Goal: Information Seeking & Learning: Check status

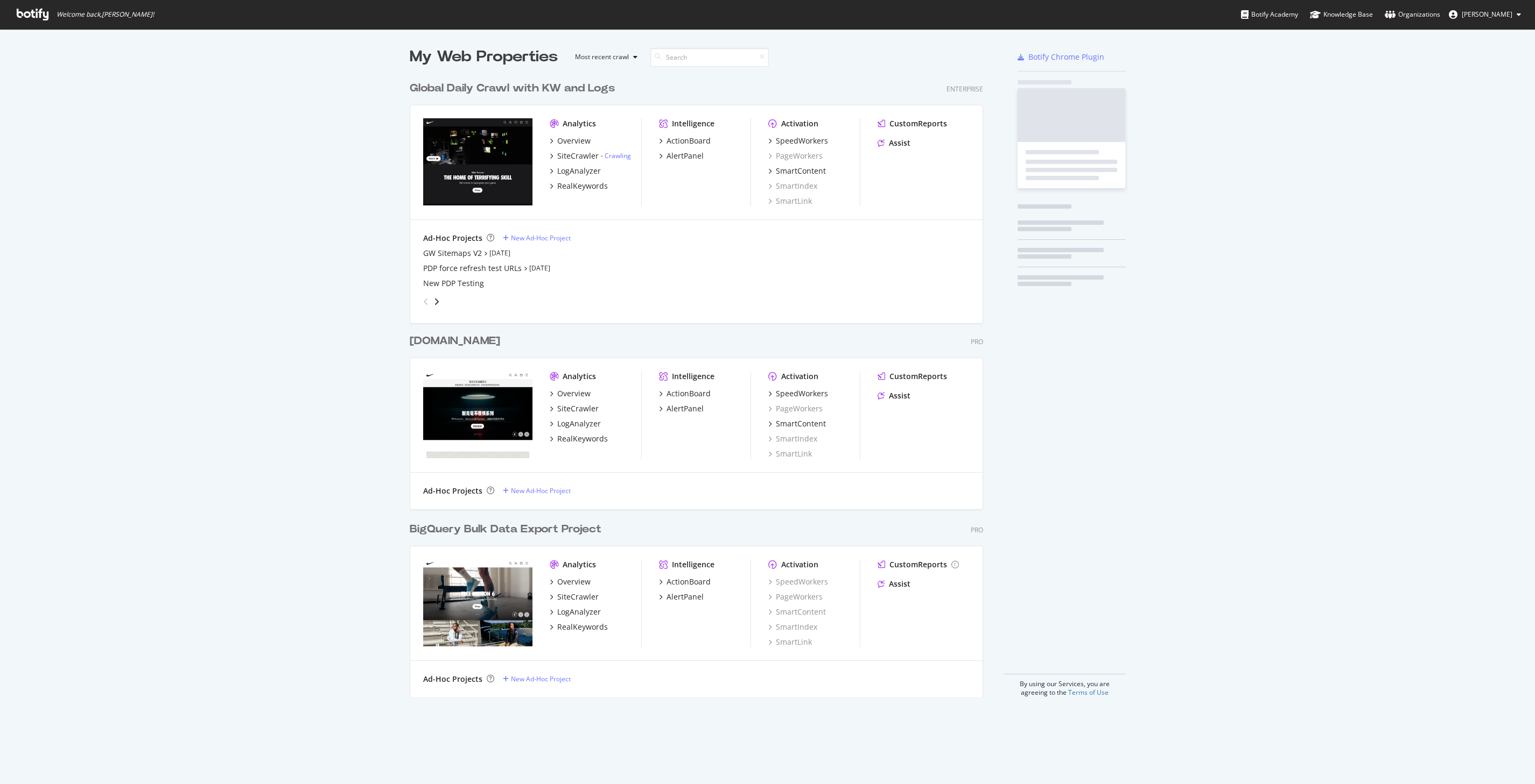
scroll to position [629, 582]
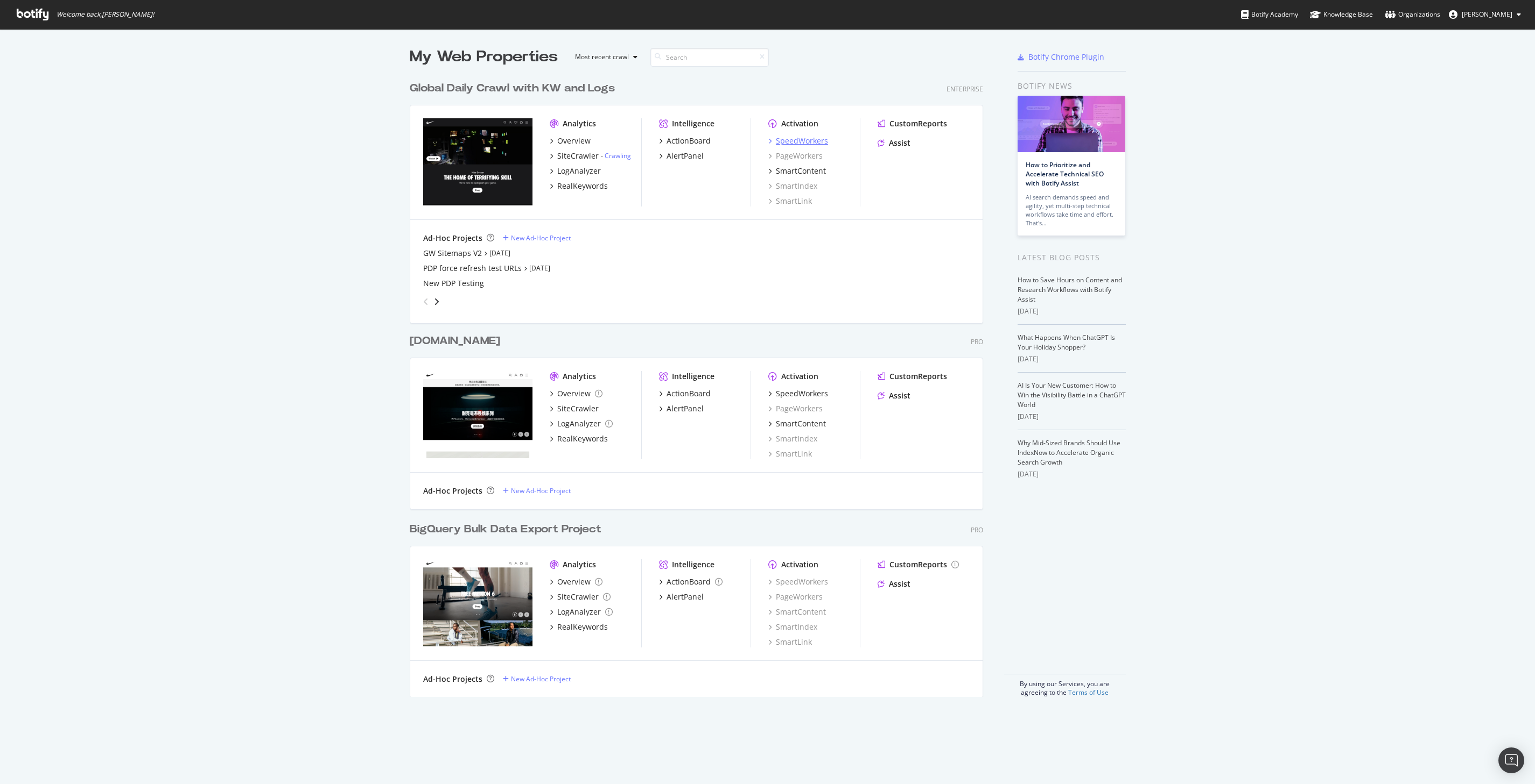
click at [796, 142] on div "SpeedWorkers" at bounding box center [801, 141] width 52 height 11
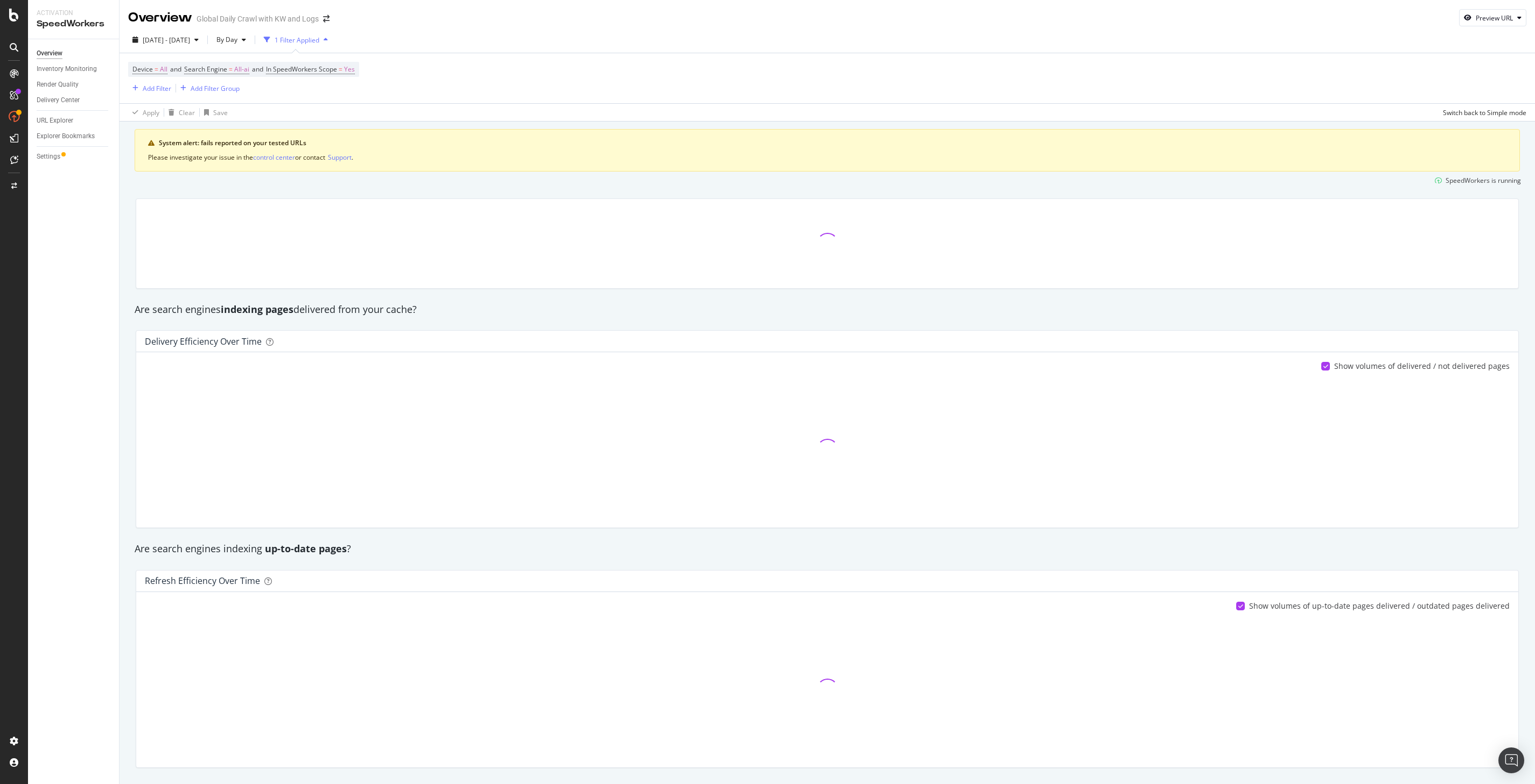
click at [807, 83] on div "Device = All and Search Engine = All-ai and In SpeedWorkers Scope = Yes Add Fil…" at bounding box center [826, 78] width 1398 height 50
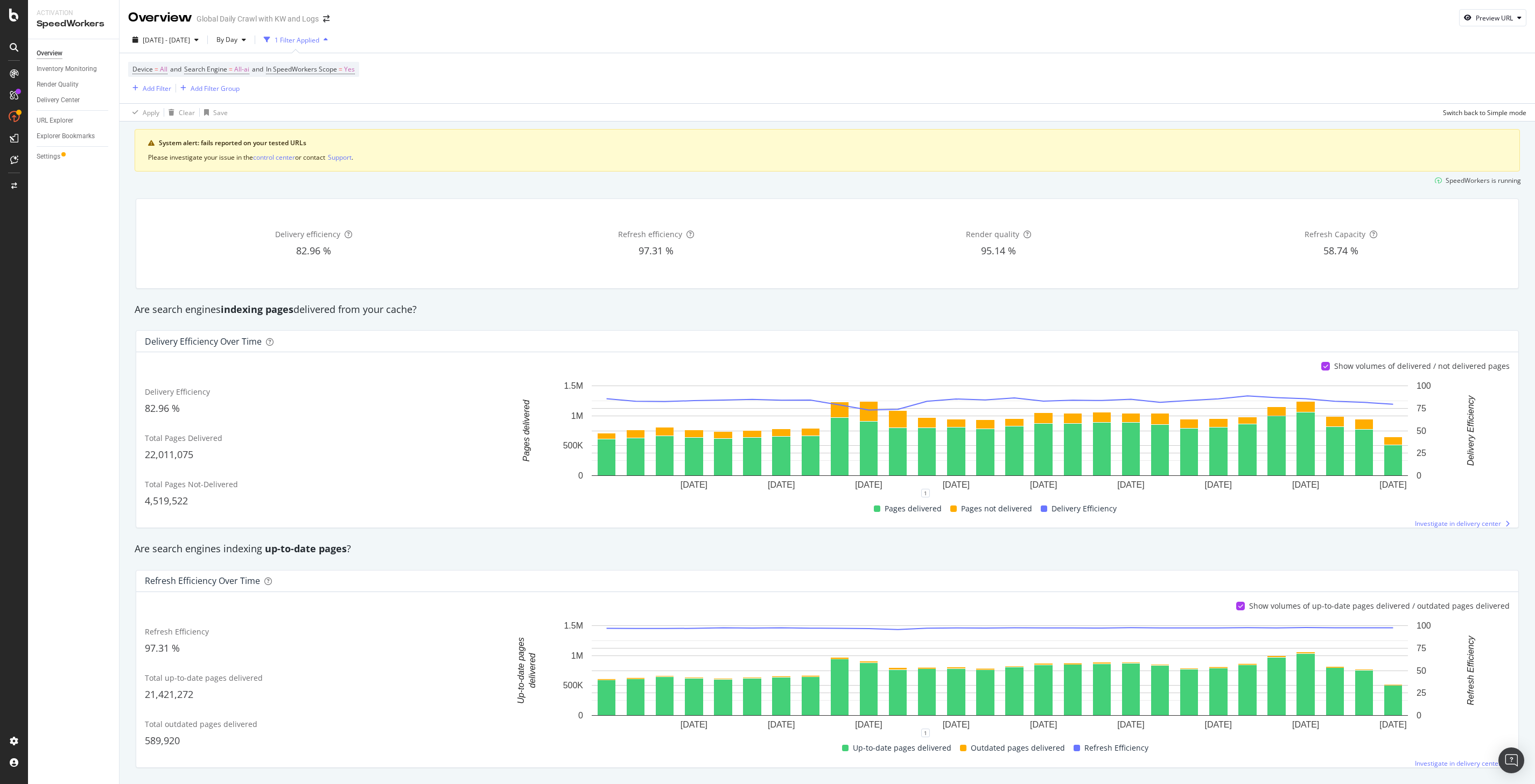
click at [896, 80] on div "Device = All and Search Engine = All-ai and In SpeedWorkers Scope = Yes Add Fil…" at bounding box center [826, 78] width 1398 height 50
click at [159, 85] on div "Add Filter" at bounding box center [157, 88] width 29 height 9
type input "c"
type input "s"
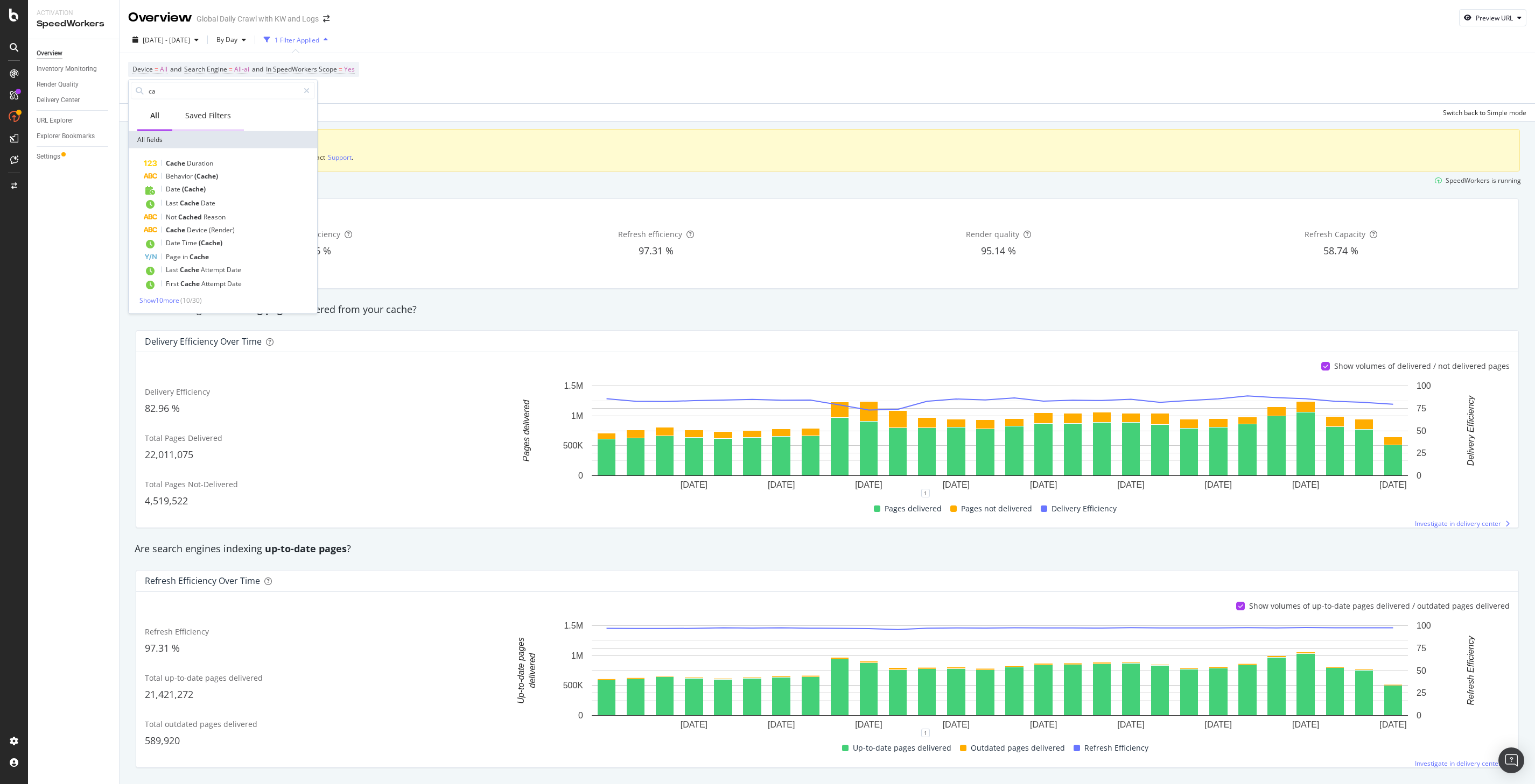
type input "c"
type input "s"
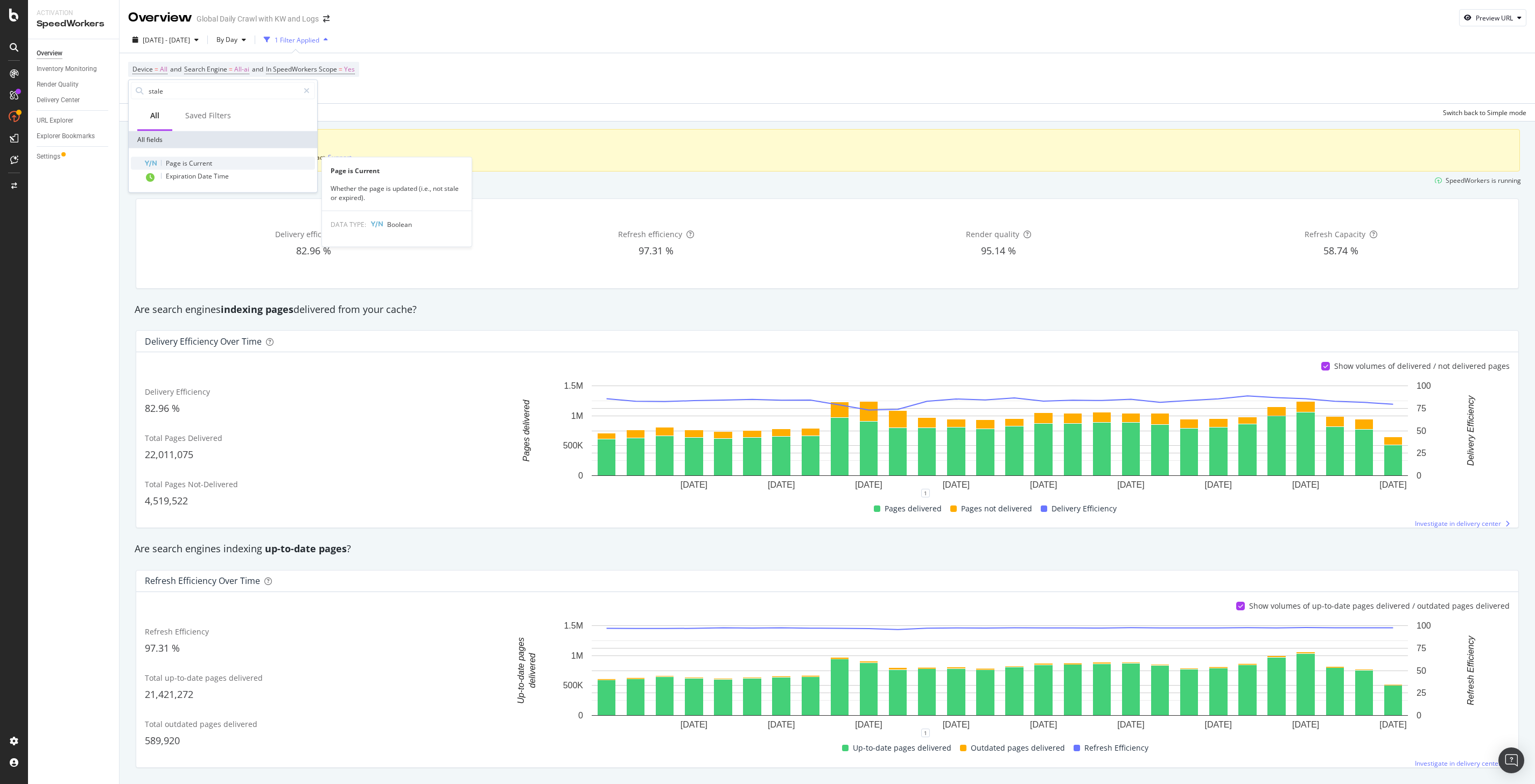
type input "stale"
click at [191, 160] on span "Current" at bounding box center [200, 163] width 23 height 9
click at [155, 116] on icon at bounding box center [153, 116] width 8 height 6
click at [156, 149] on div "No" at bounding box center [197, 152] width 115 height 14
click at [240, 138] on div "Apply" at bounding box center [248, 138] width 17 height 9
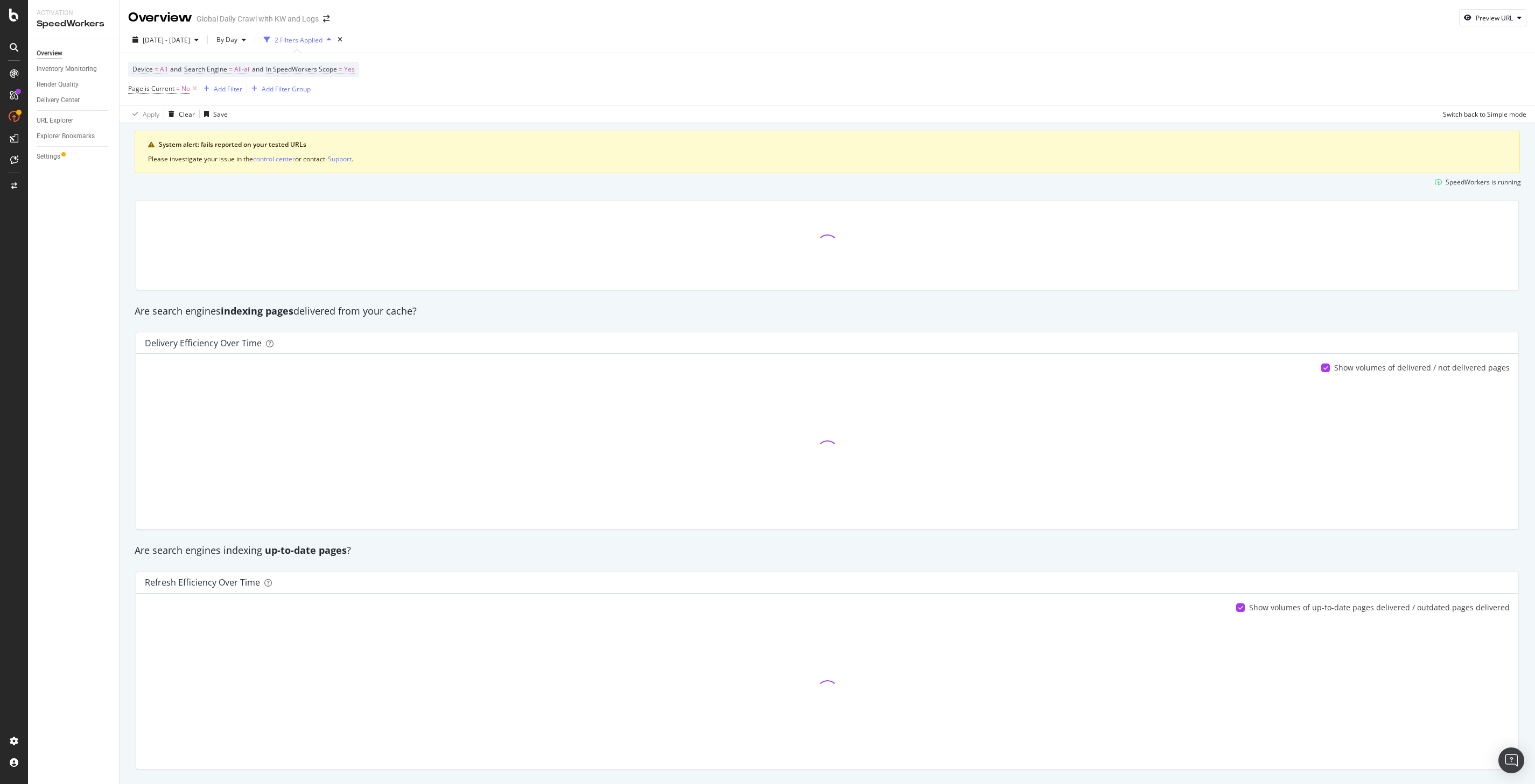
click at [634, 100] on div "Device = All and Search Engine = All-ai and In SpeedWorkers Scope = Yes Page is…" at bounding box center [826, 79] width 1398 height 52
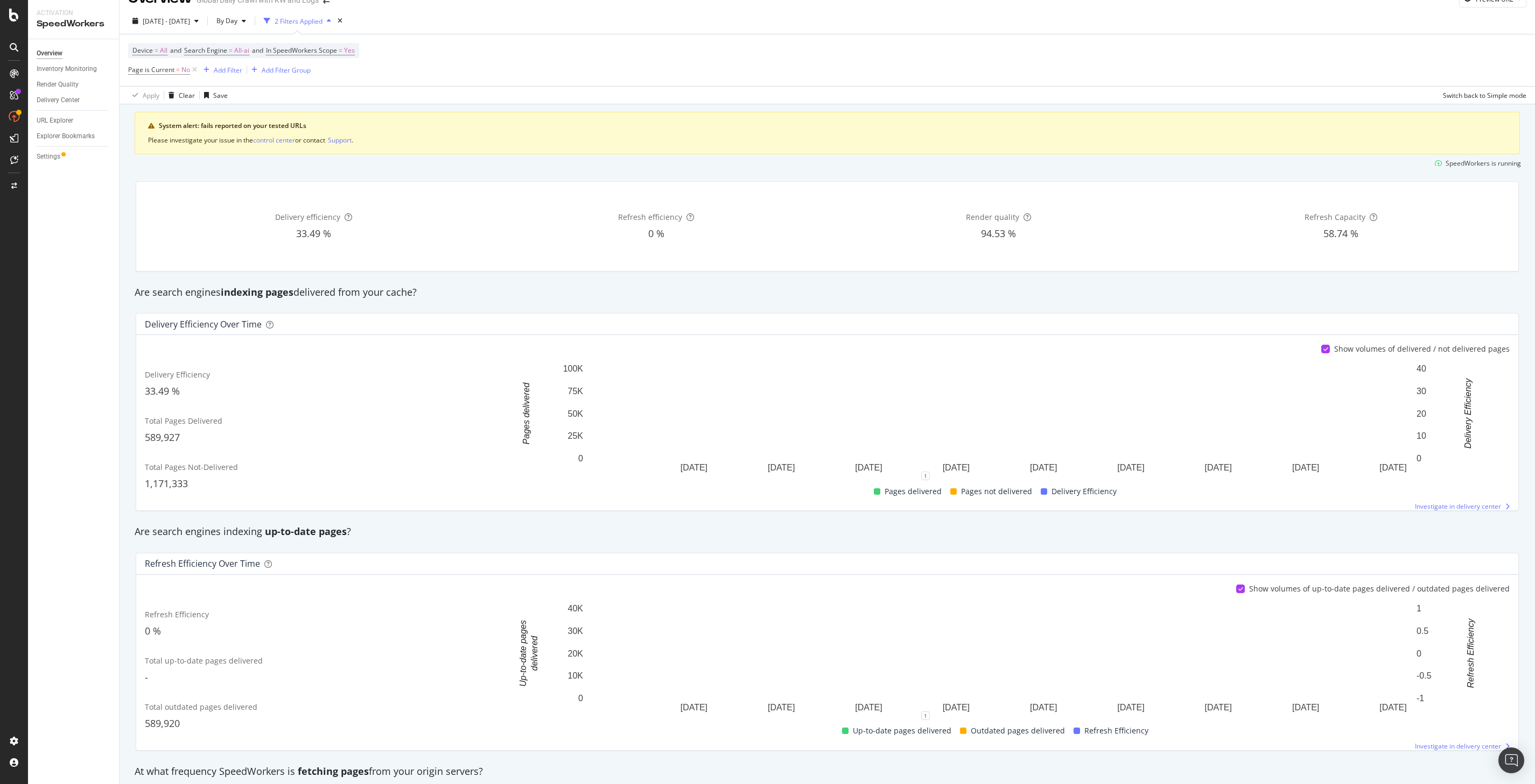
scroll to position [21, 0]
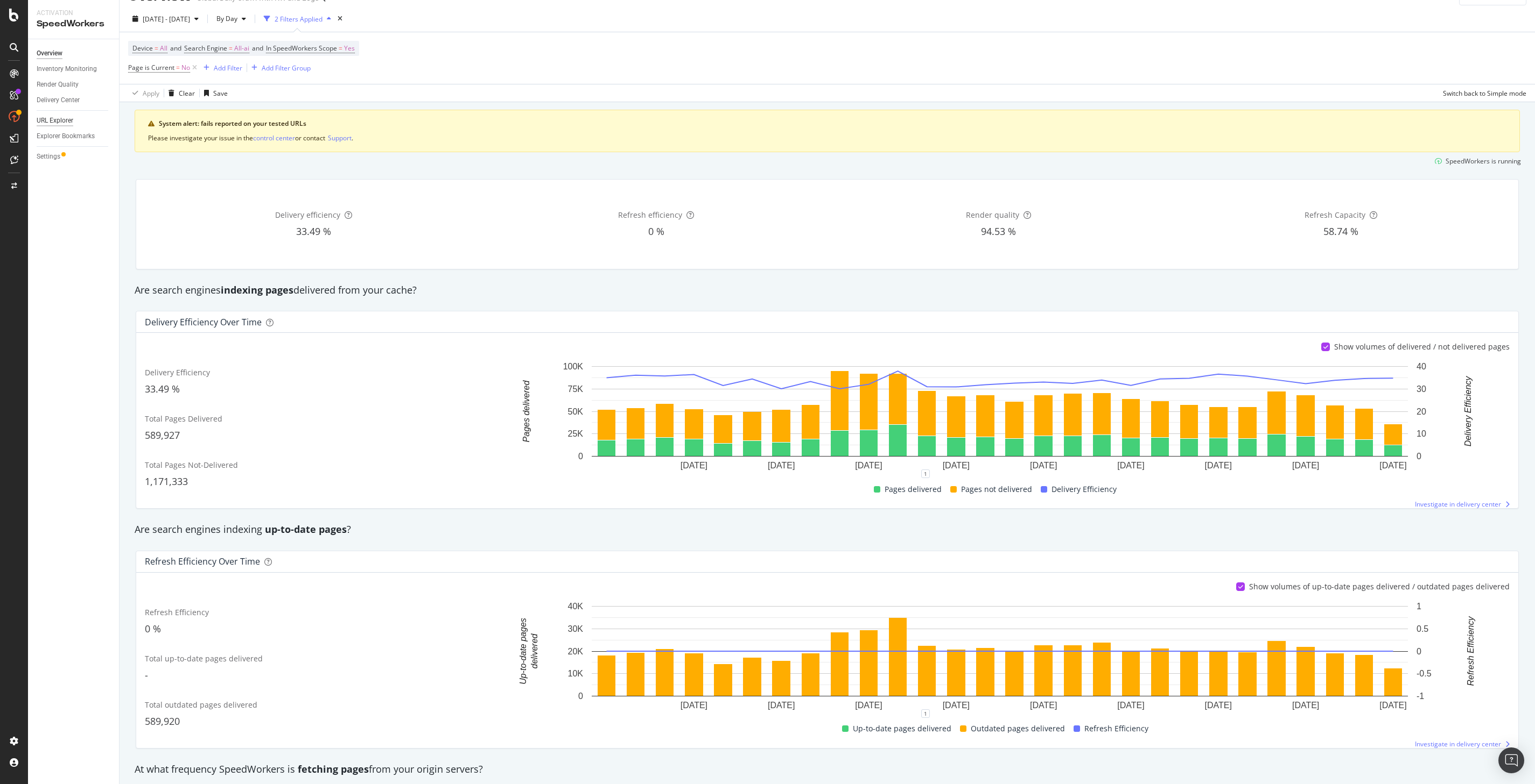
click at [57, 120] on div "URL Explorer" at bounding box center [55, 120] width 37 height 11
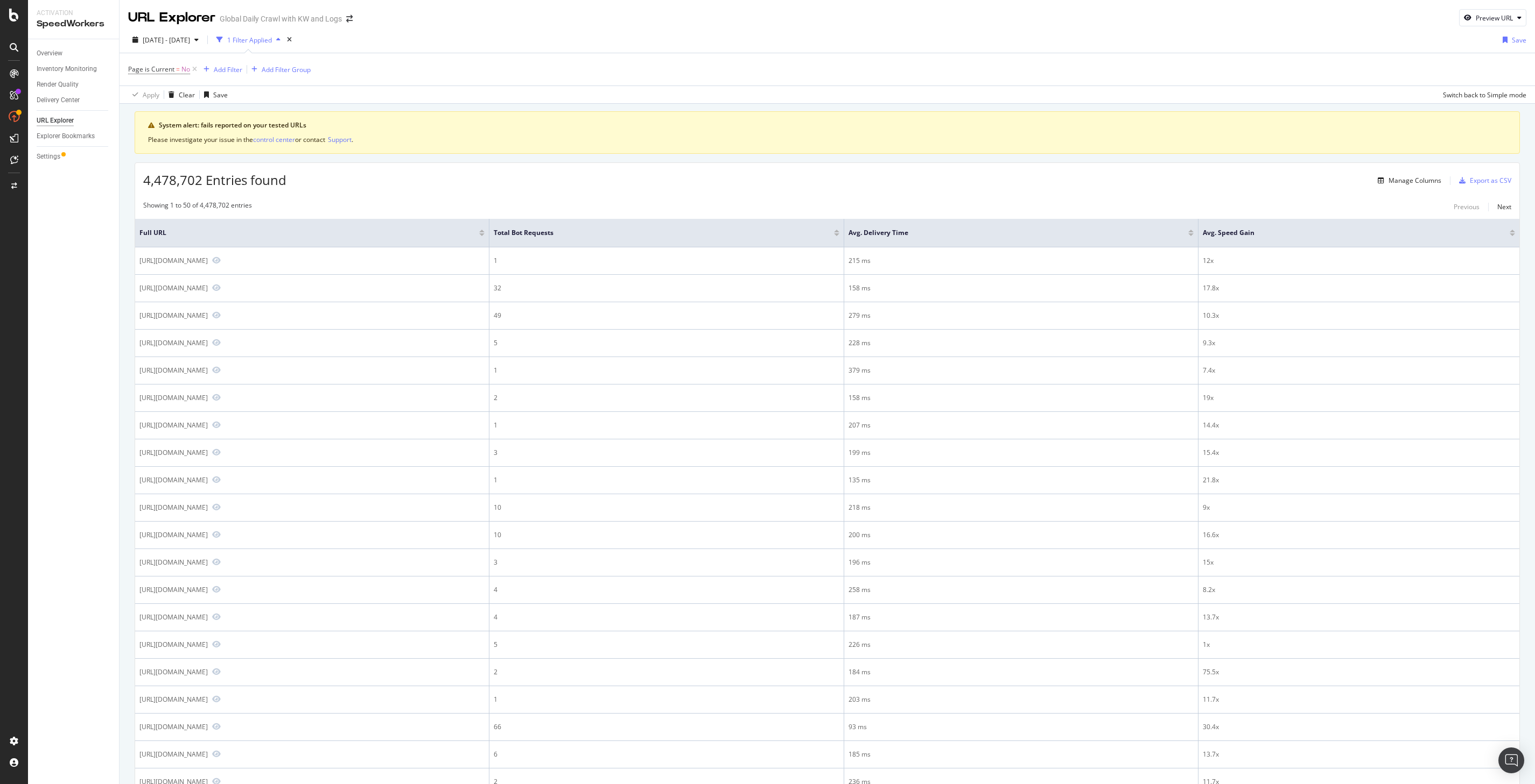
click at [839, 235] on div at bounding box center [836, 234] width 5 height 3
click at [221, 62] on div "Page is Current = No Add Filter Add Filter Group" at bounding box center [219, 69] width 183 height 15
click at [230, 68] on div "Add Filter" at bounding box center [228, 69] width 29 height 9
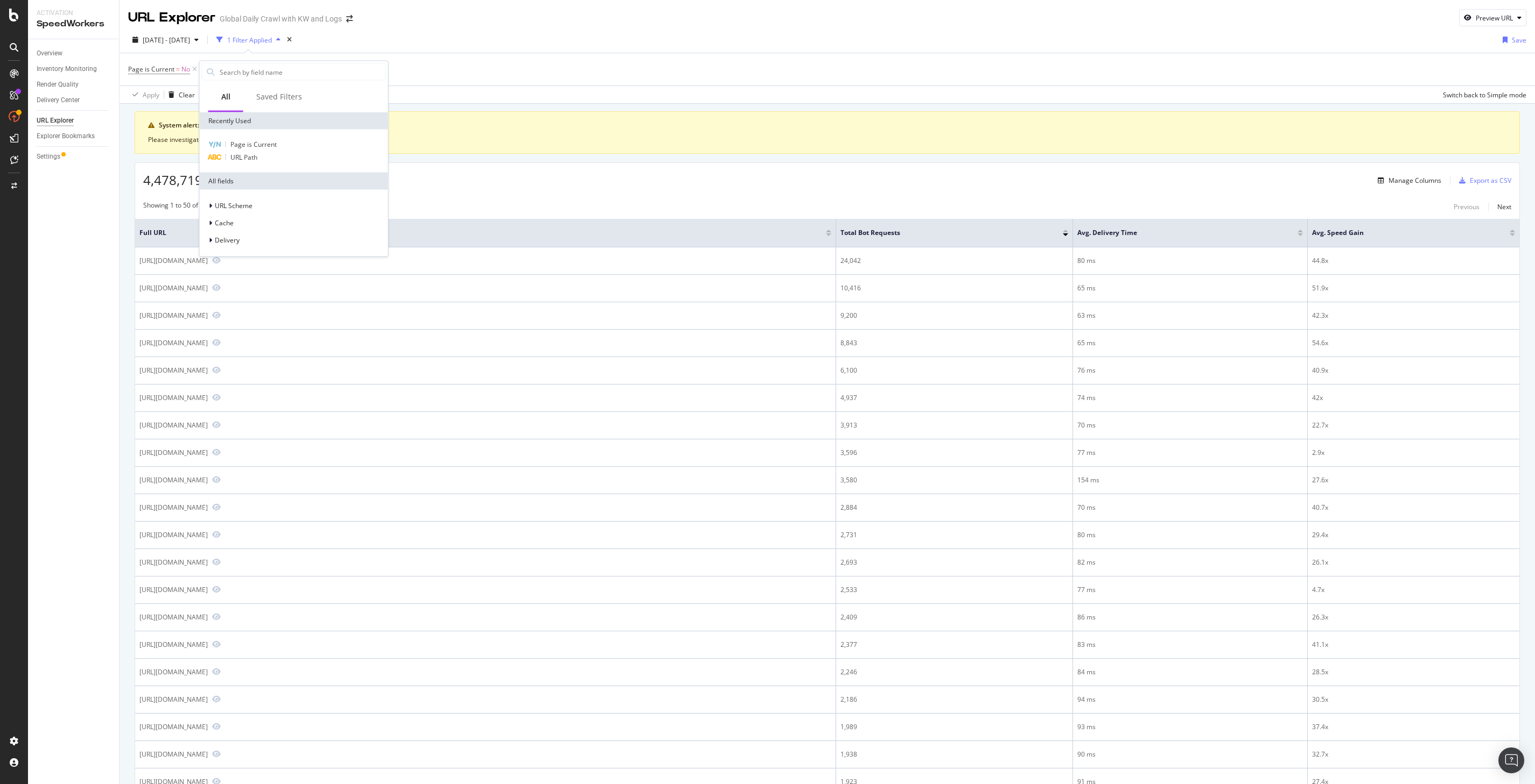
type input "p"
click at [256, 71] on input "pagetype" at bounding box center [294, 72] width 152 height 16
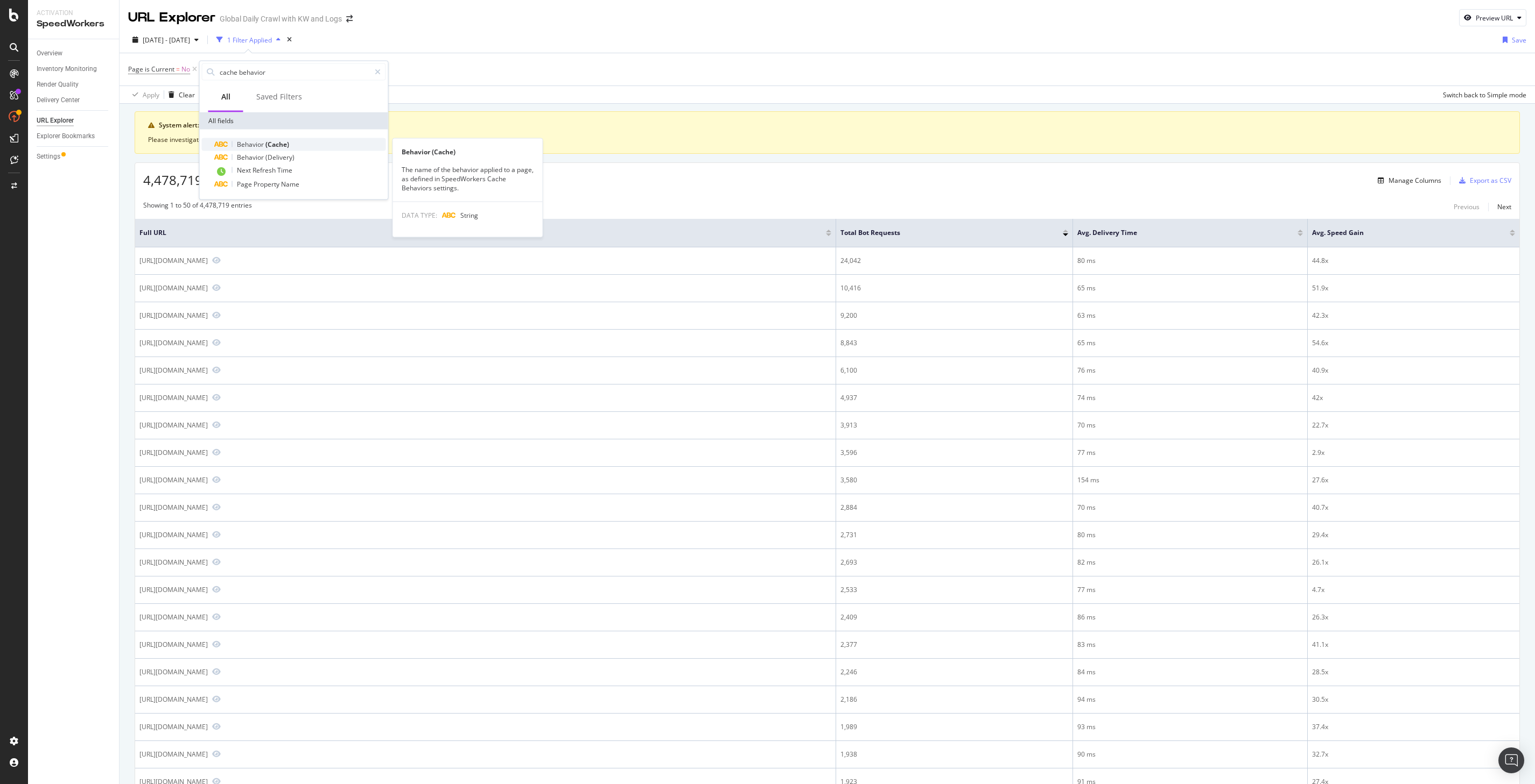
type input "cache behavior"
click at [275, 149] on div "Behavior (Cache)" at bounding box center [300, 145] width 172 height 13
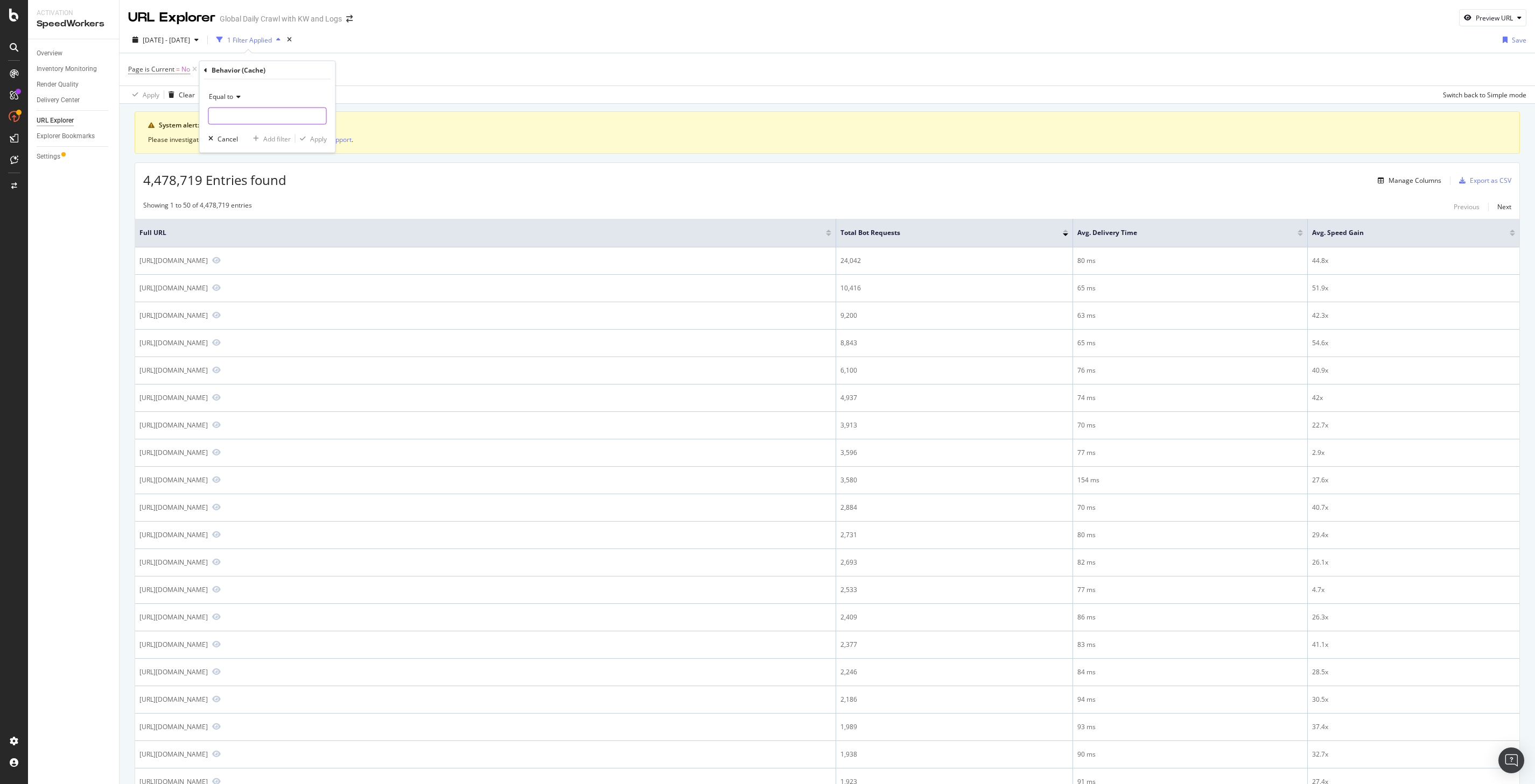
click at [256, 117] on input "text" at bounding box center [267, 116] width 118 height 17
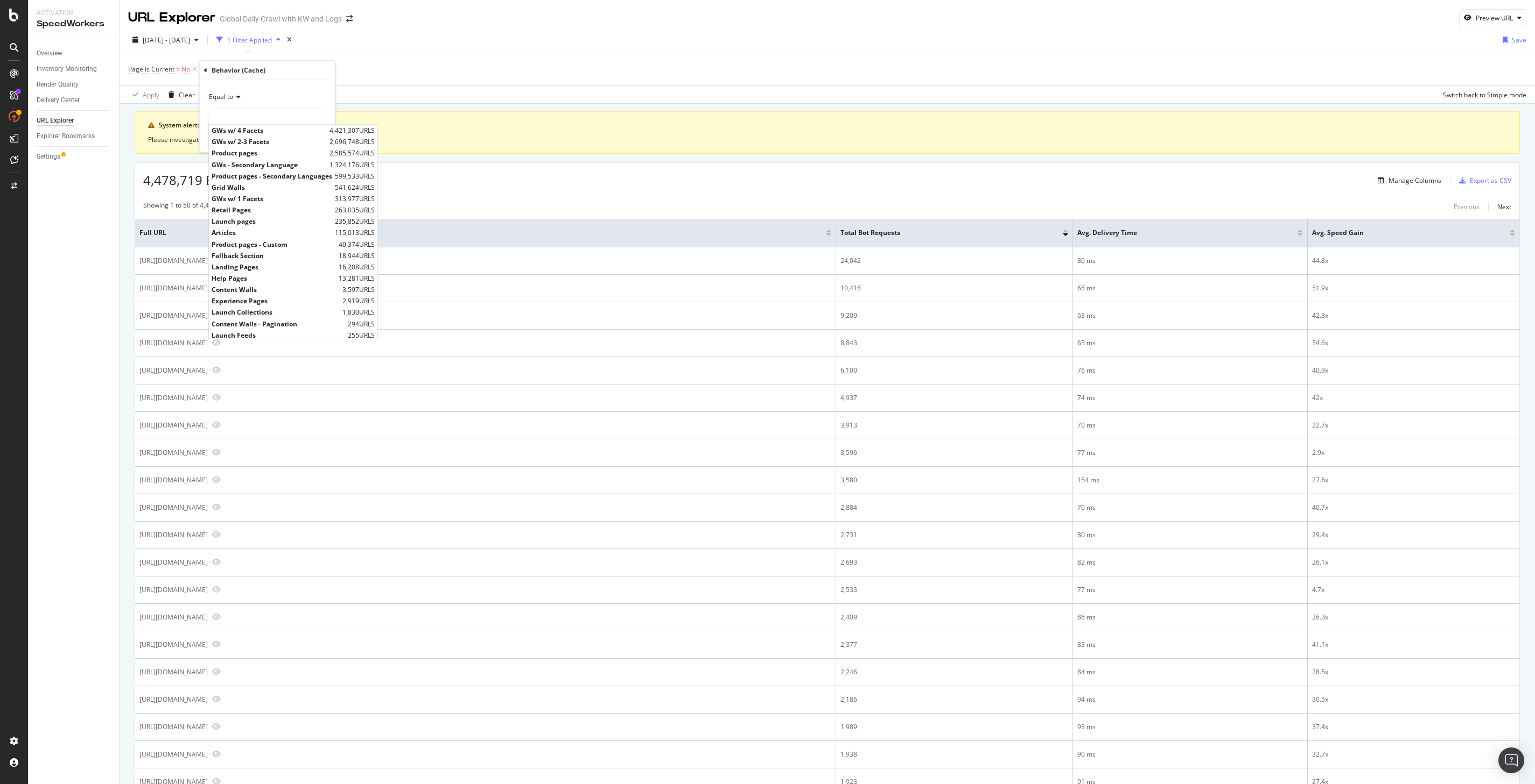
scroll to position [1, 0]
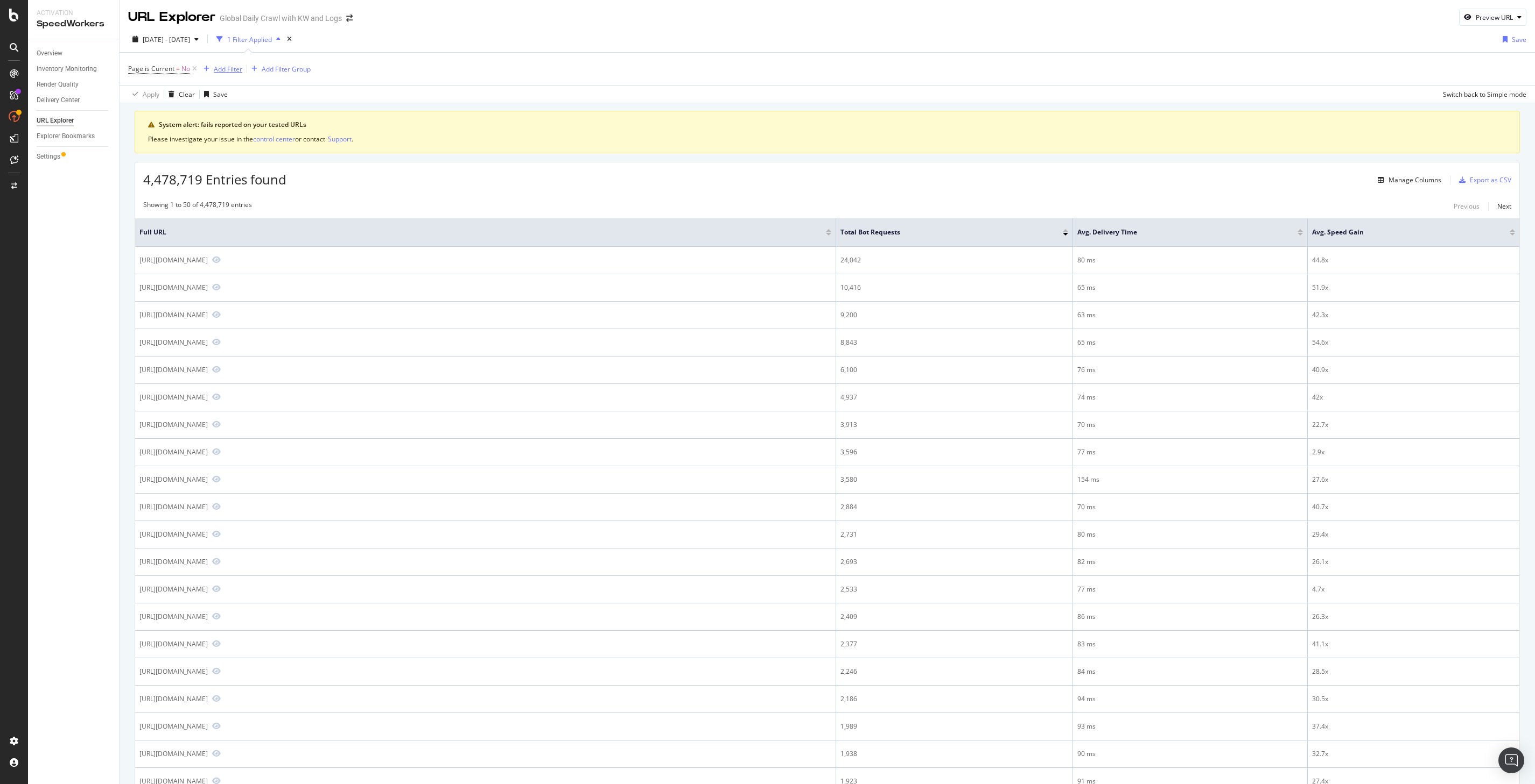
click at [237, 71] on div "Add Filter" at bounding box center [228, 69] width 29 height 9
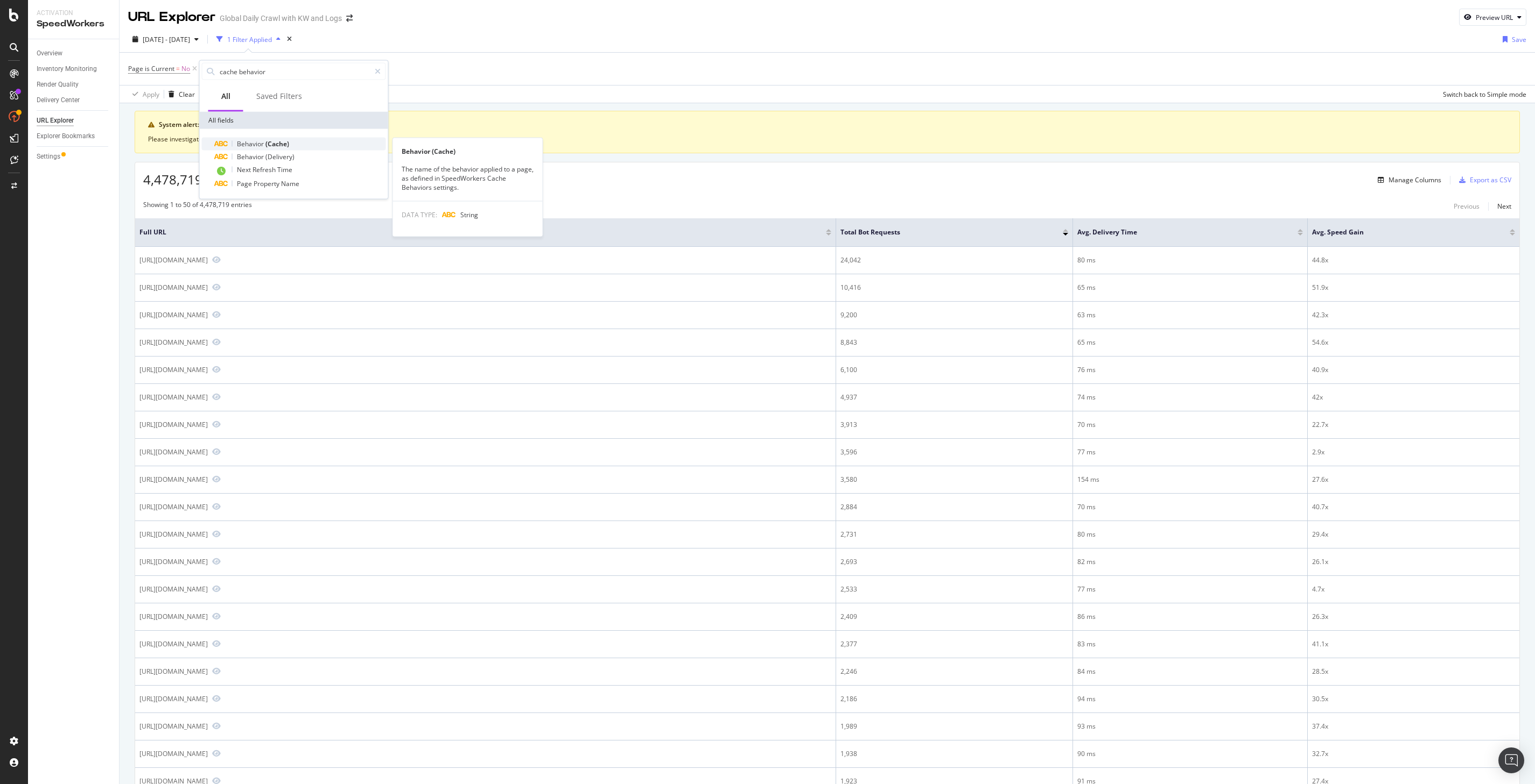
click at [266, 146] on span "(Cache)" at bounding box center [277, 144] width 24 height 9
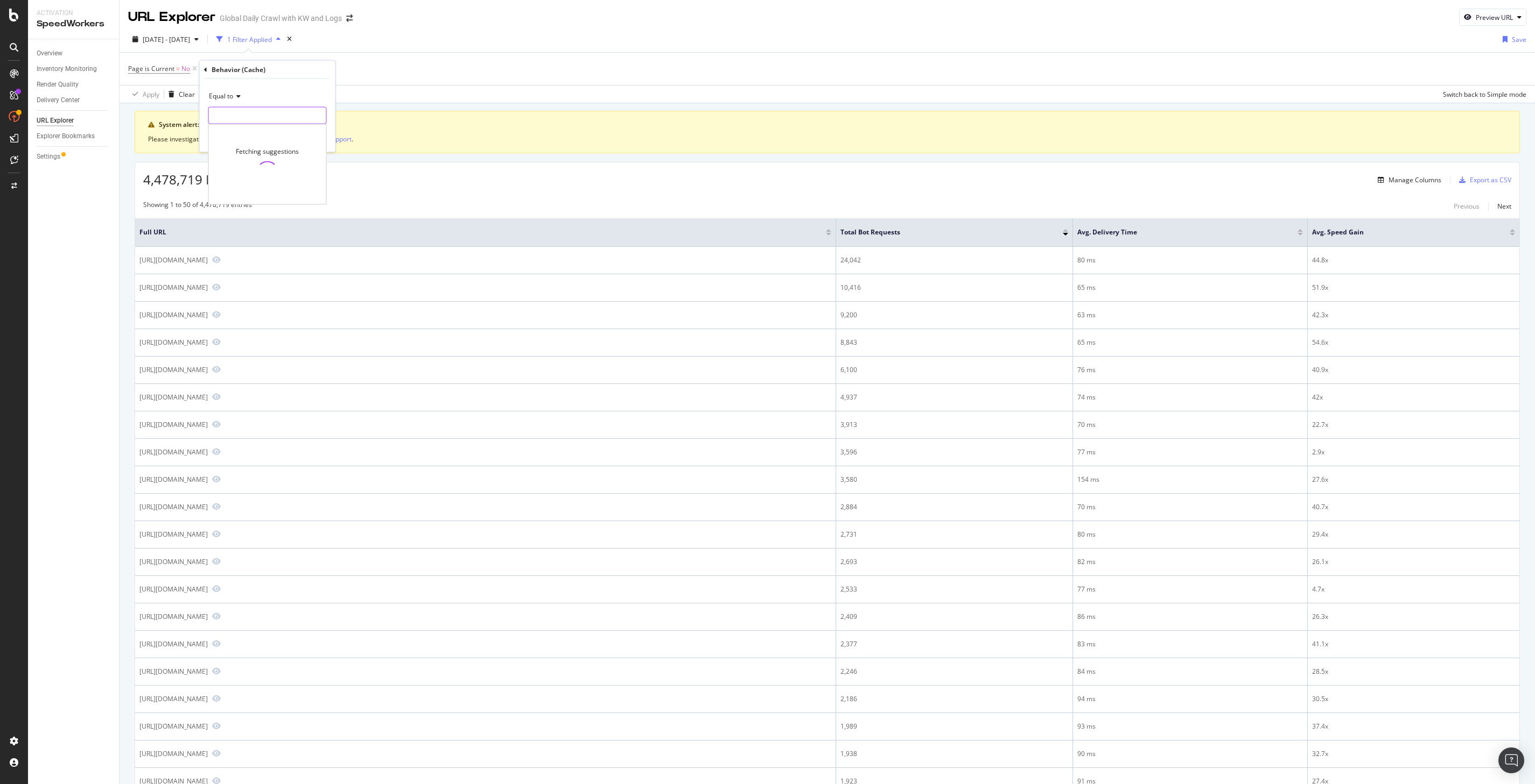
click at [250, 119] on input "text" at bounding box center [267, 115] width 118 height 17
click at [206, 67] on icon at bounding box center [205, 69] width 3 height 6
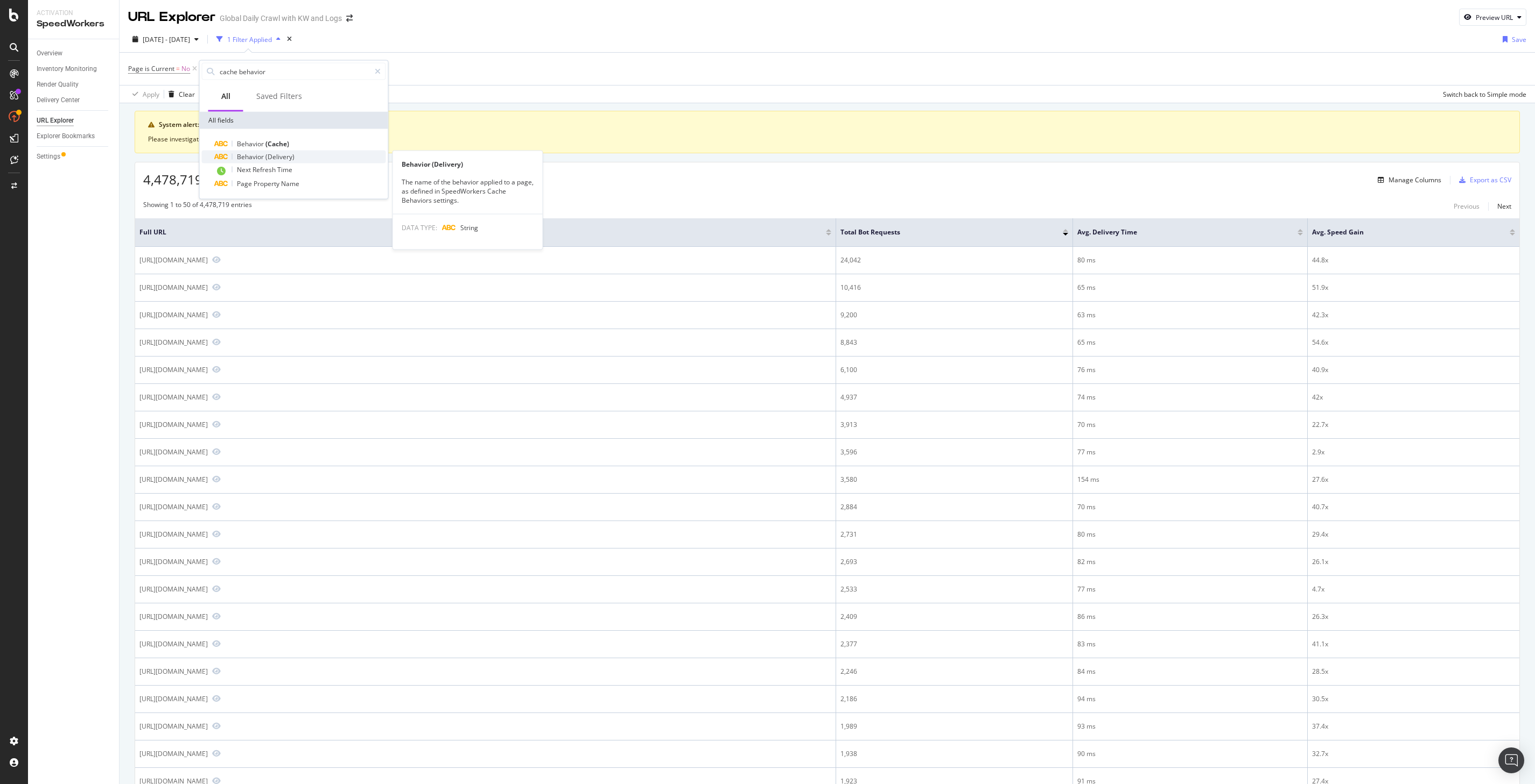
click at [266, 156] on span "(Delivery)" at bounding box center [279, 157] width 29 height 9
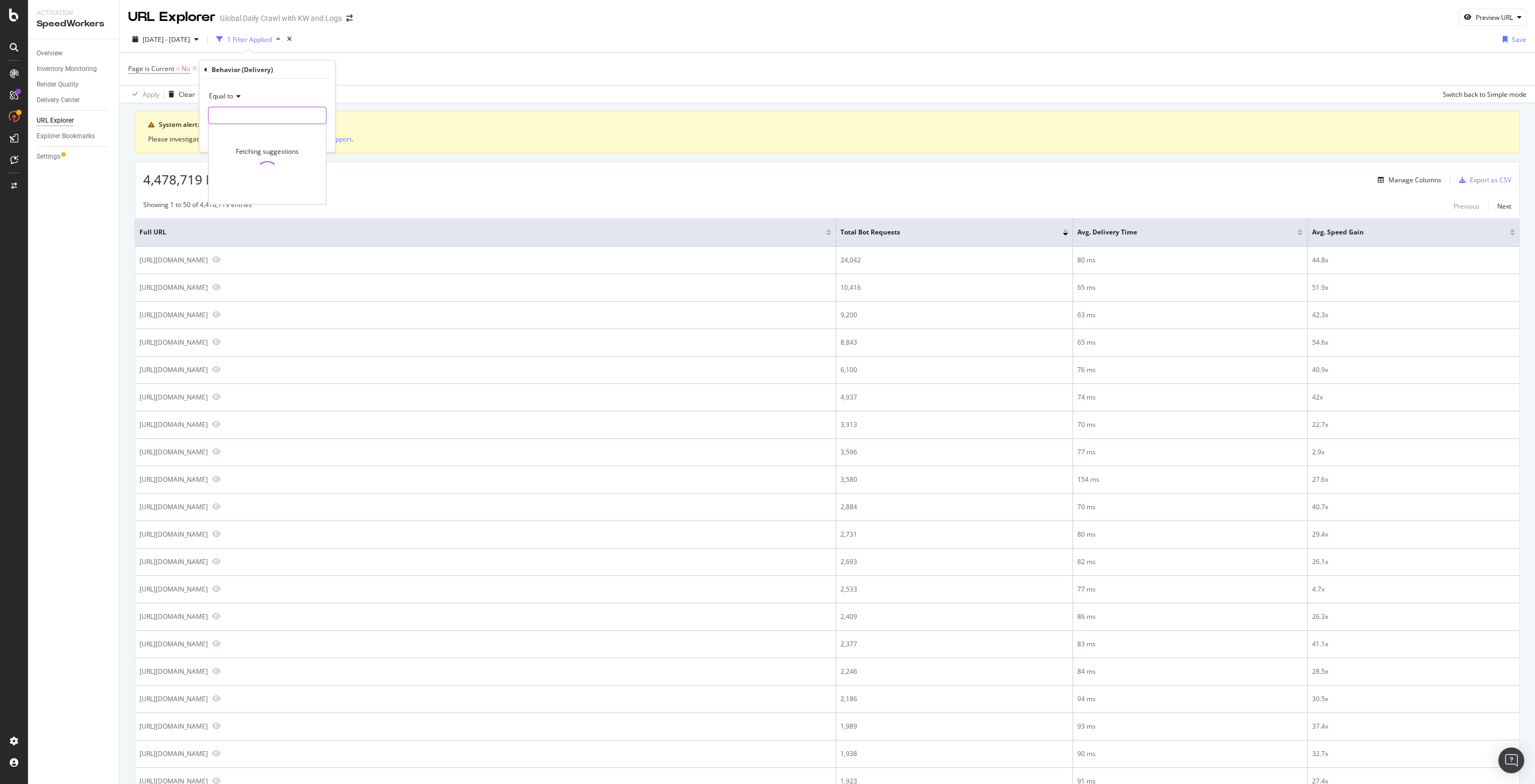
click at [238, 116] on input "text" at bounding box center [267, 115] width 118 height 17
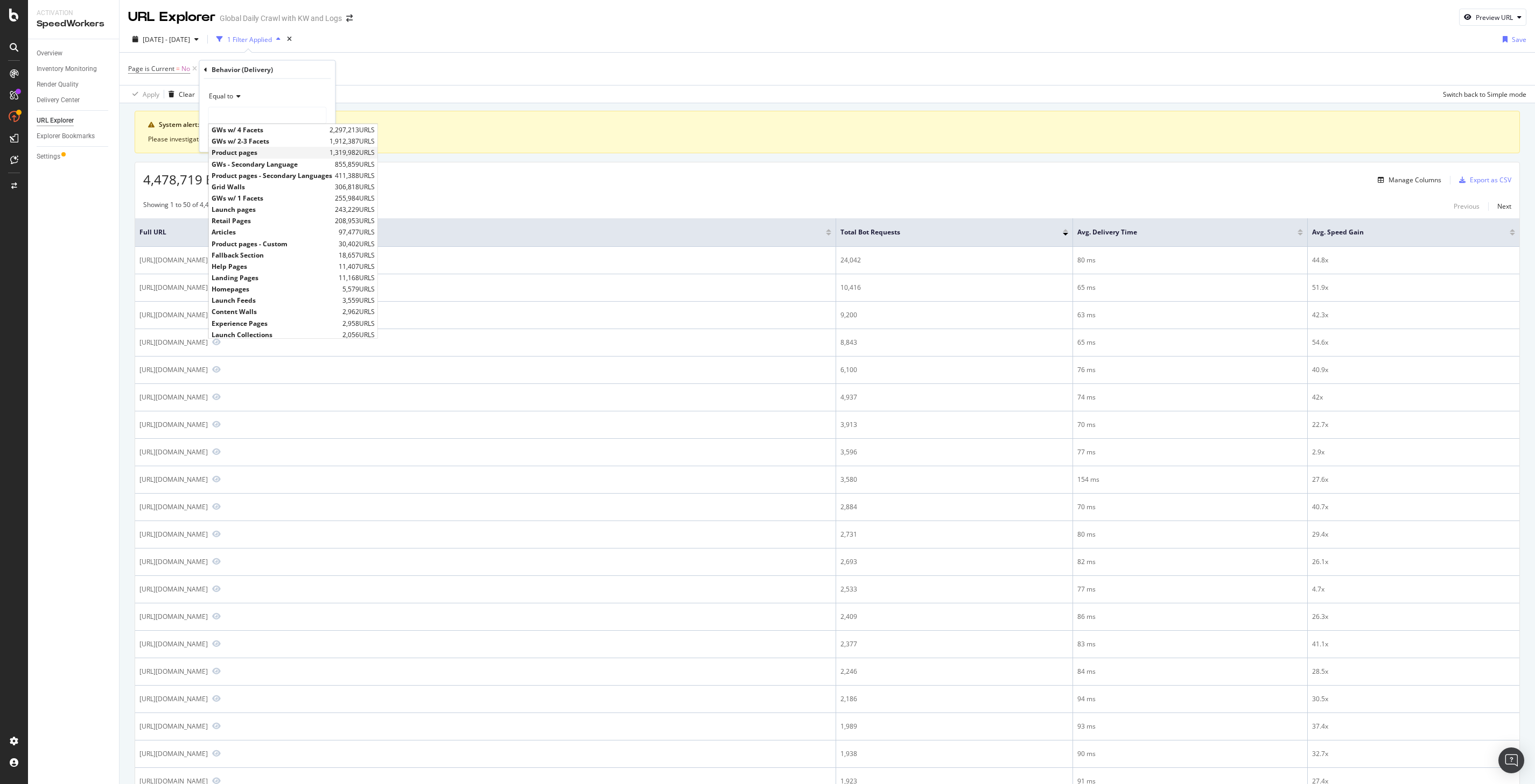
click at [256, 154] on span "Product pages" at bounding box center [268, 152] width 115 height 9
type input "Product pages"
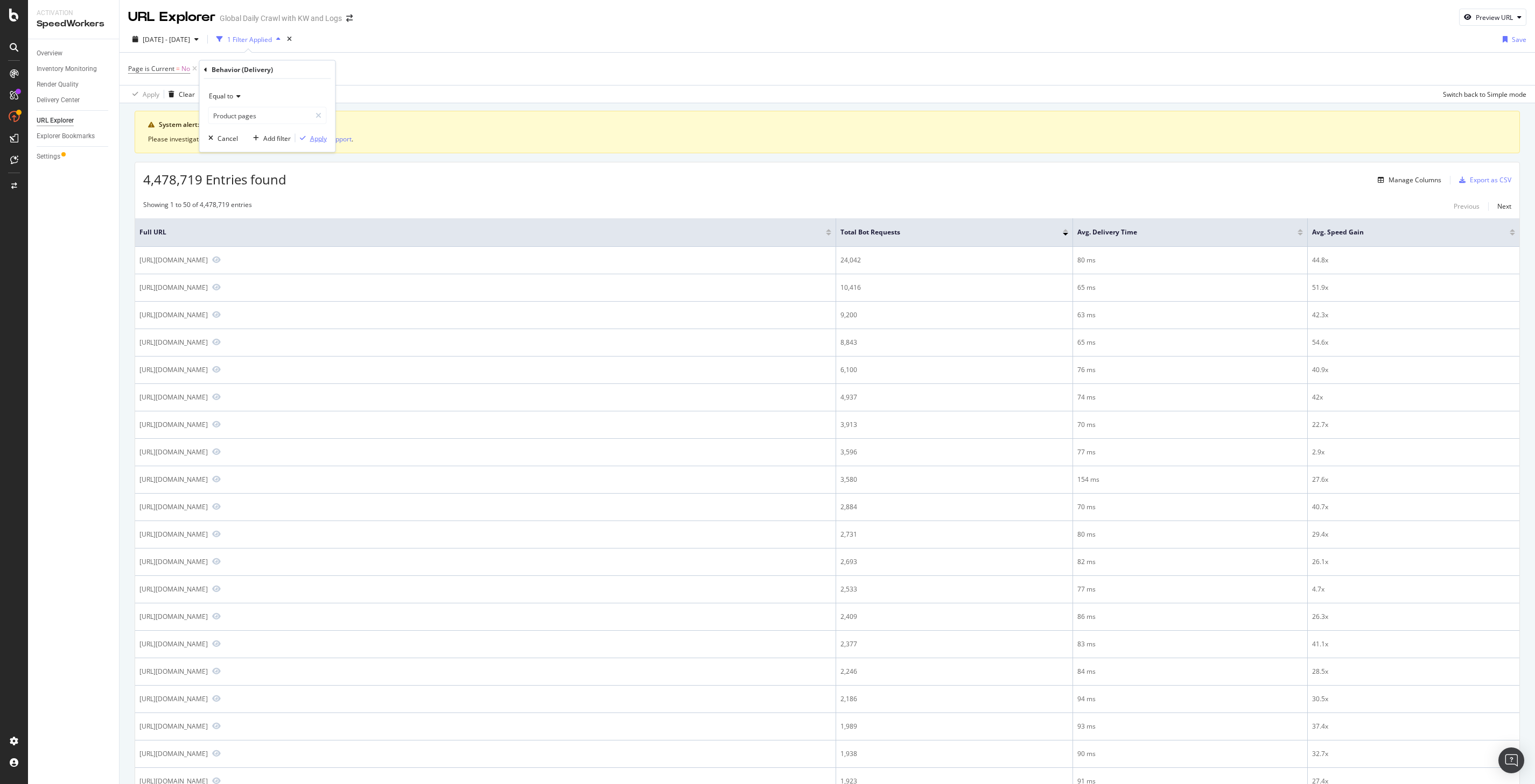
click at [311, 136] on div "Apply" at bounding box center [318, 138] width 17 height 9
click at [1402, 181] on div "Manage Columns" at bounding box center [1414, 180] width 53 height 9
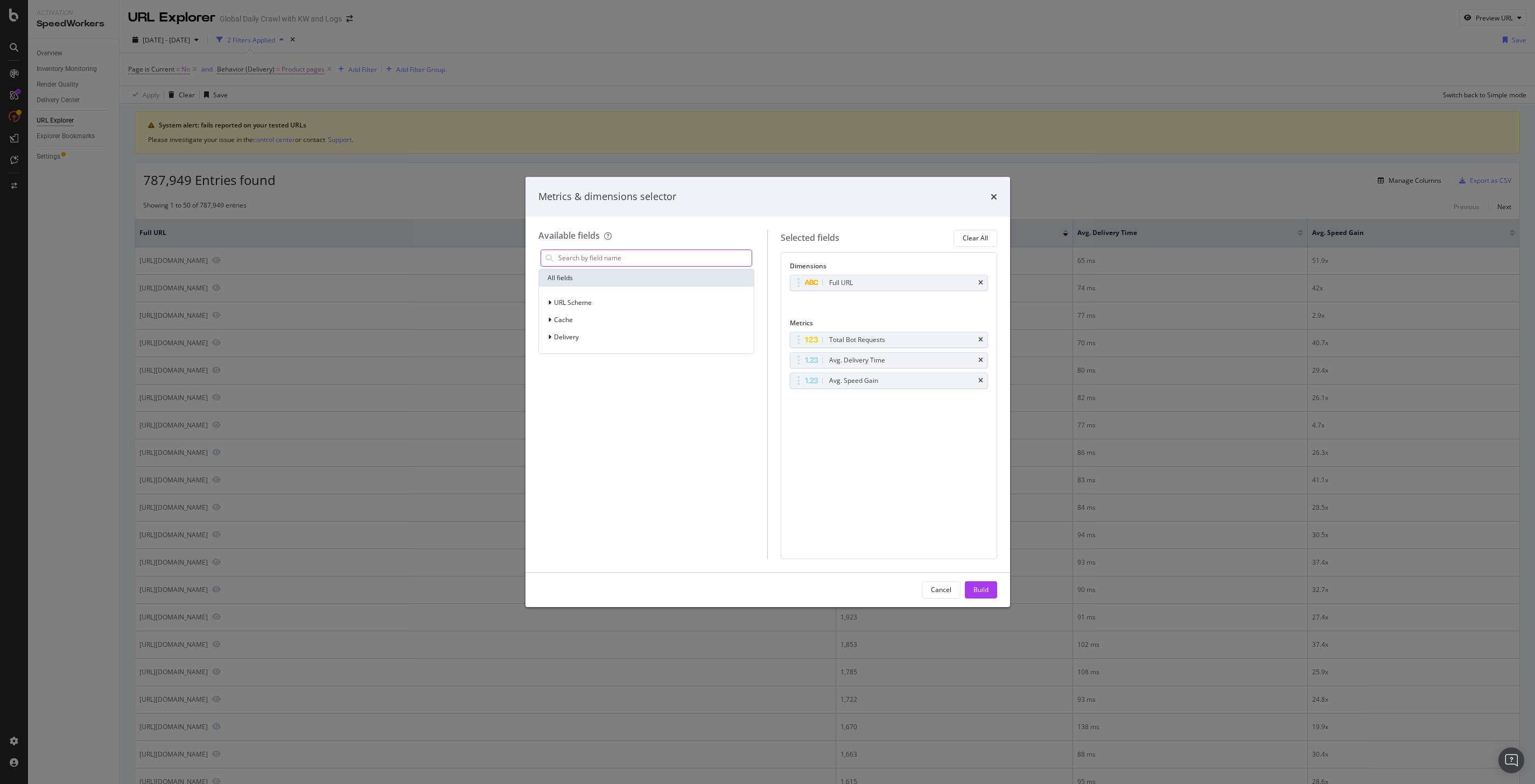
click at [633, 257] on input "modal" at bounding box center [654, 258] width 195 height 16
click at [600, 257] on input "stale" at bounding box center [647, 258] width 180 height 16
click at [600, 258] on input "stale" at bounding box center [647, 258] width 180 height 16
type input "cache"
drag, startPoint x: 596, startPoint y: 441, endPoint x: 602, endPoint y: 435, distance: 8.5
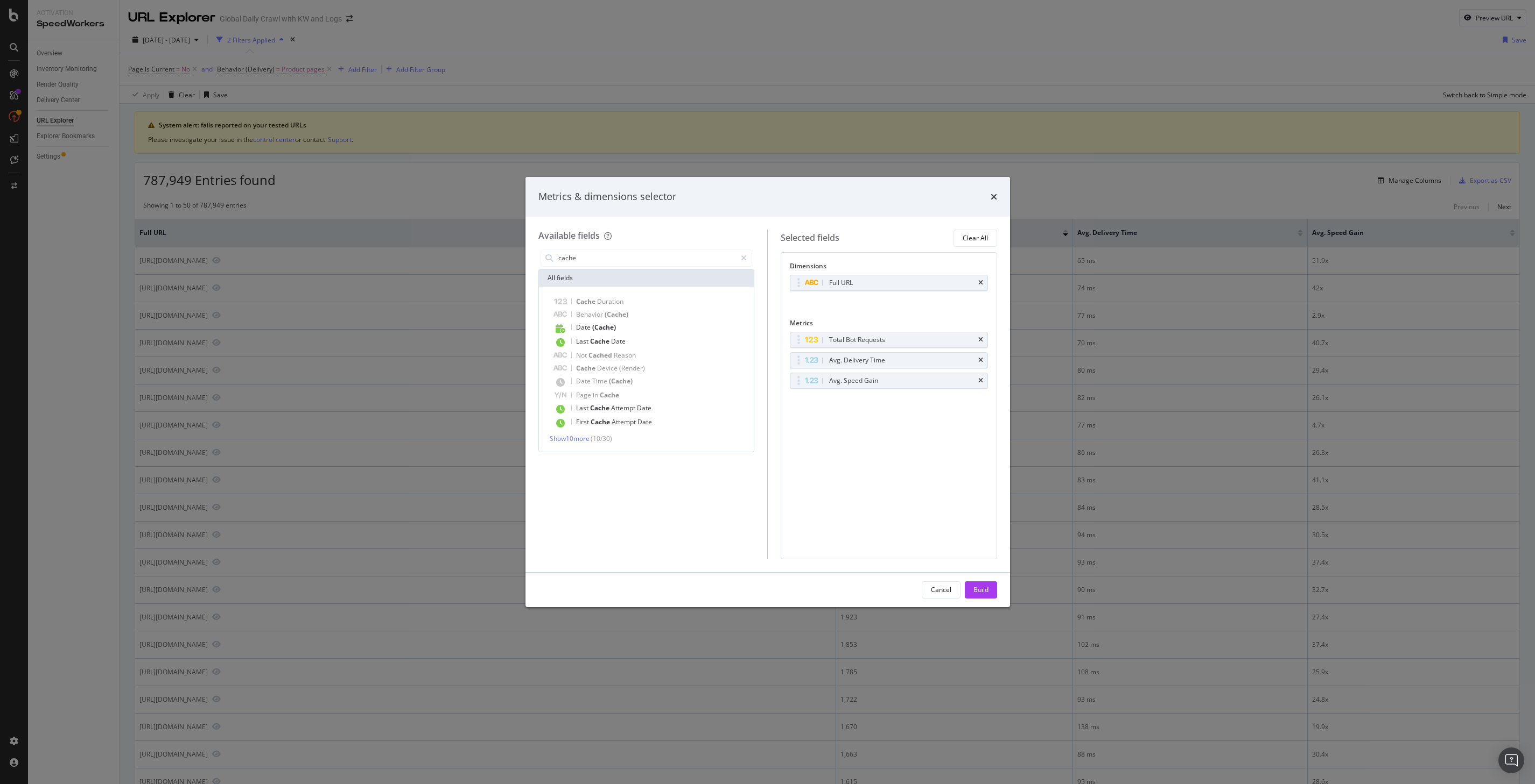
click at [596, 440] on span "( 10 / 30 )" at bounding box center [602, 438] width 22 height 9
click at [572, 441] on span "Show 10 more" at bounding box center [570, 438] width 40 height 9
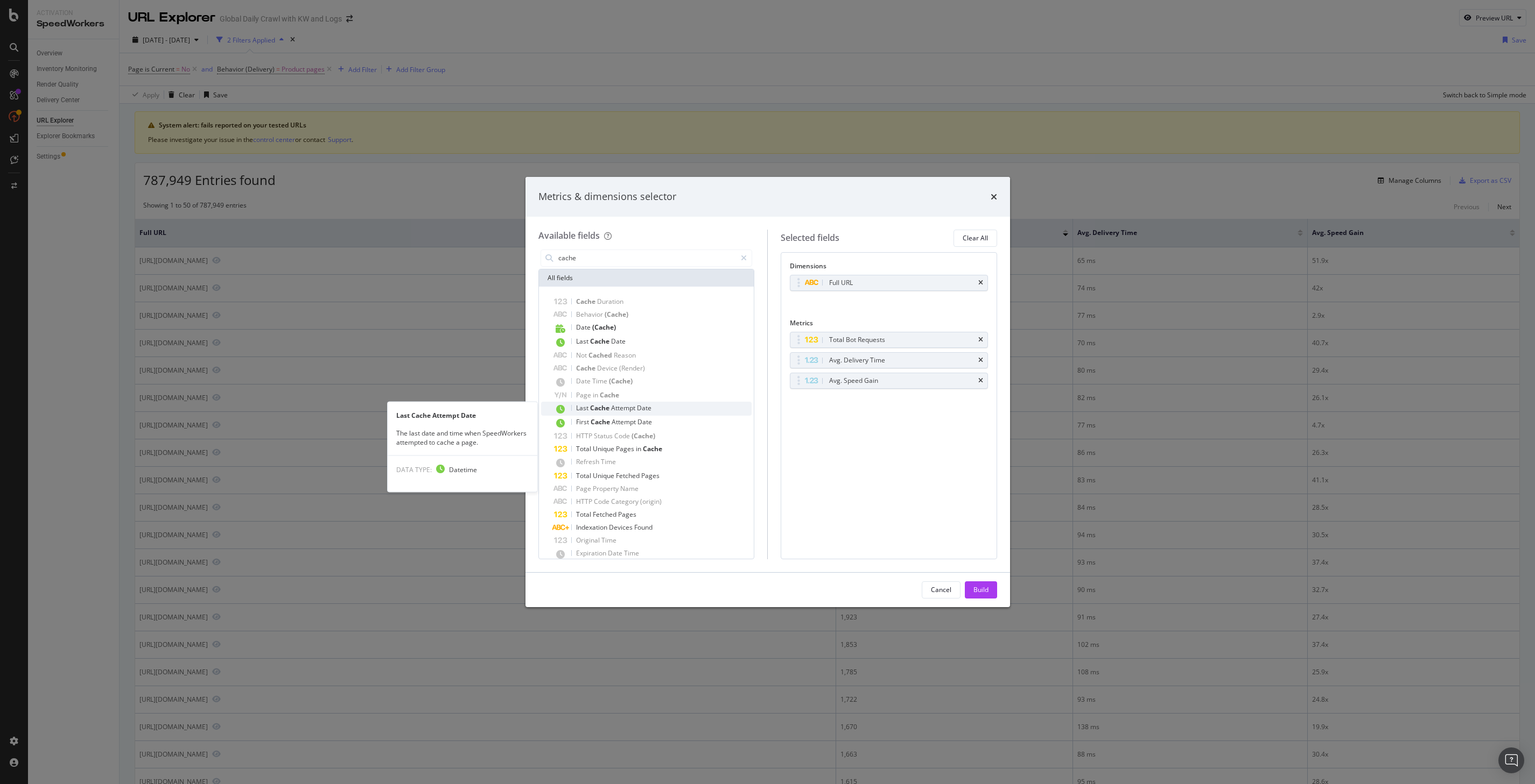
click at [660, 411] on div "Last Cache Attempt Date" at bounding box center [653, 409] width 199 height 14
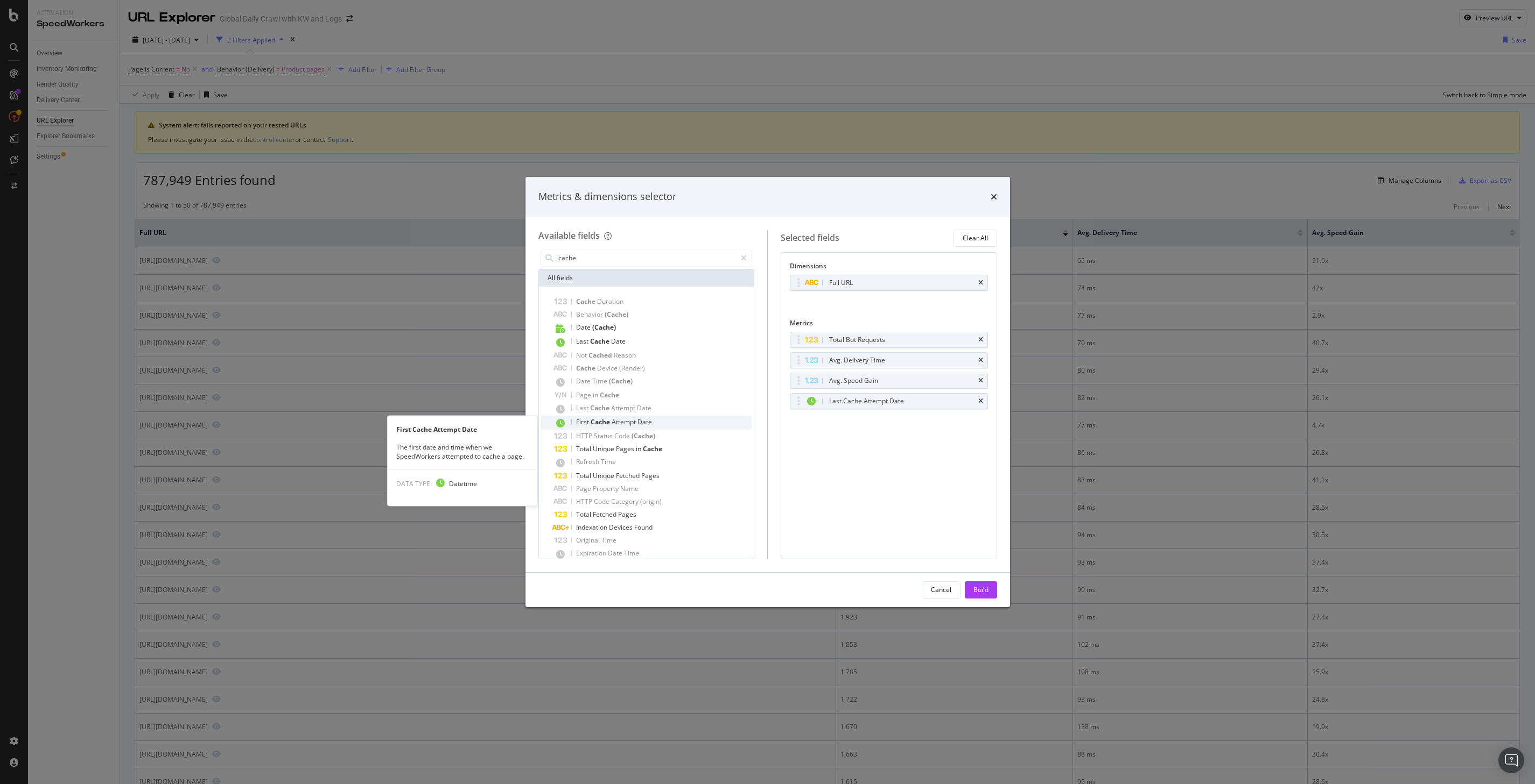
click at [648, 418] on span "Date" at bounding box center [645, 422] width 15 height 9
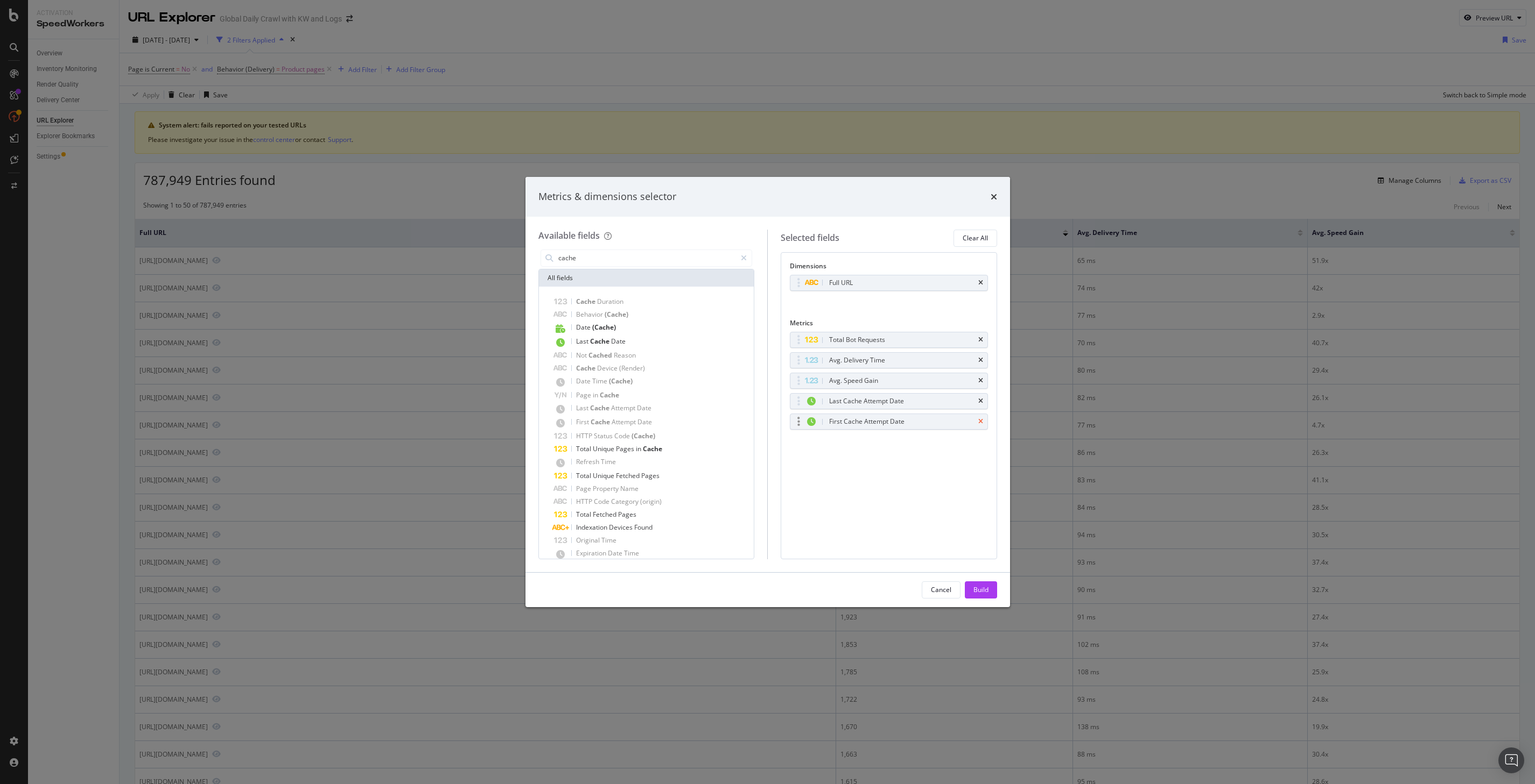
click at [982, 422] on icon "times" at bounding box center [980, 422] width 5 height 6
click at [980, 403] on icon "times" at bounding box center [980, 401] width 5 height 6
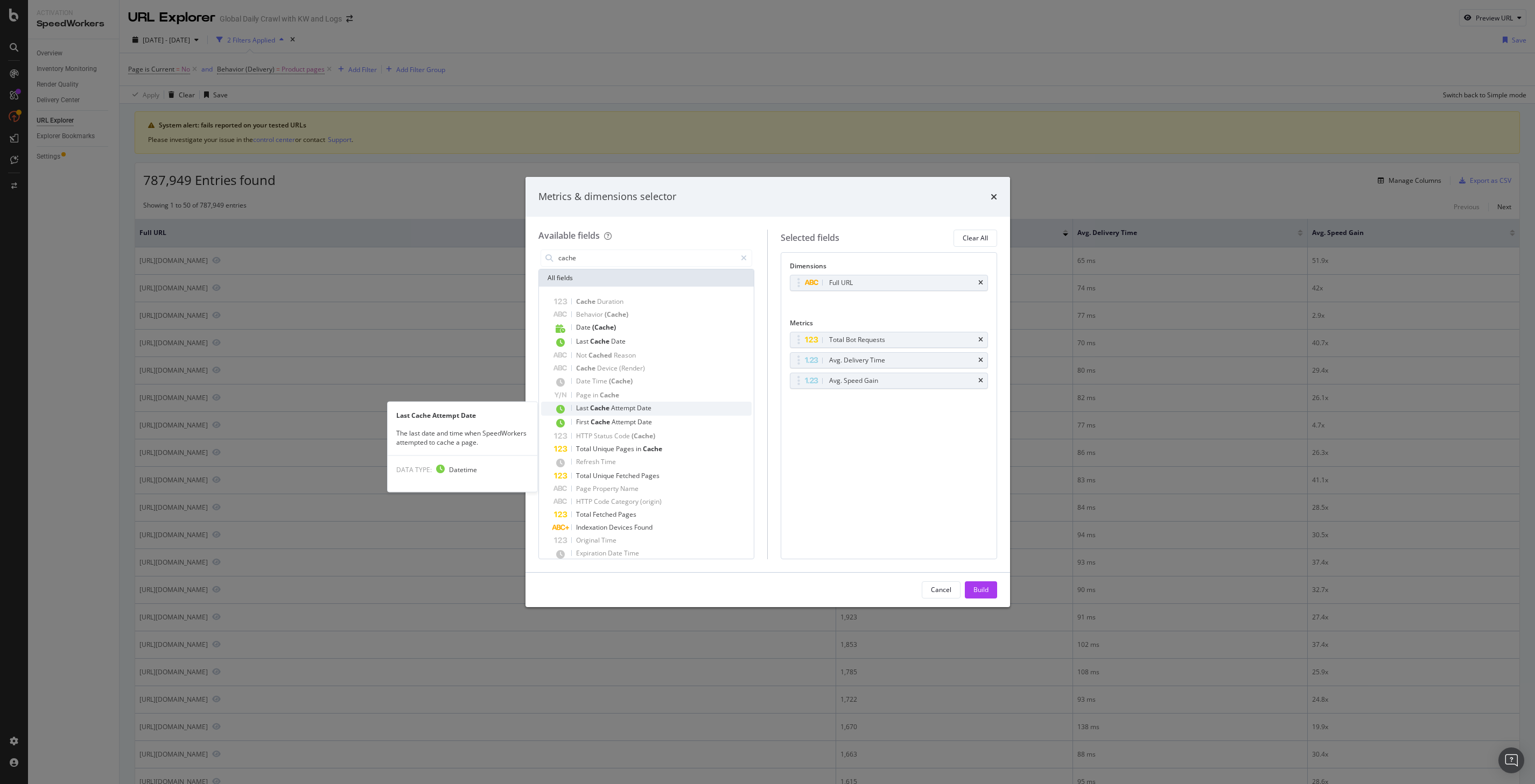
click at [633, 408] on span "Attempt" at bounding box center [624, 408] width 26 height 9
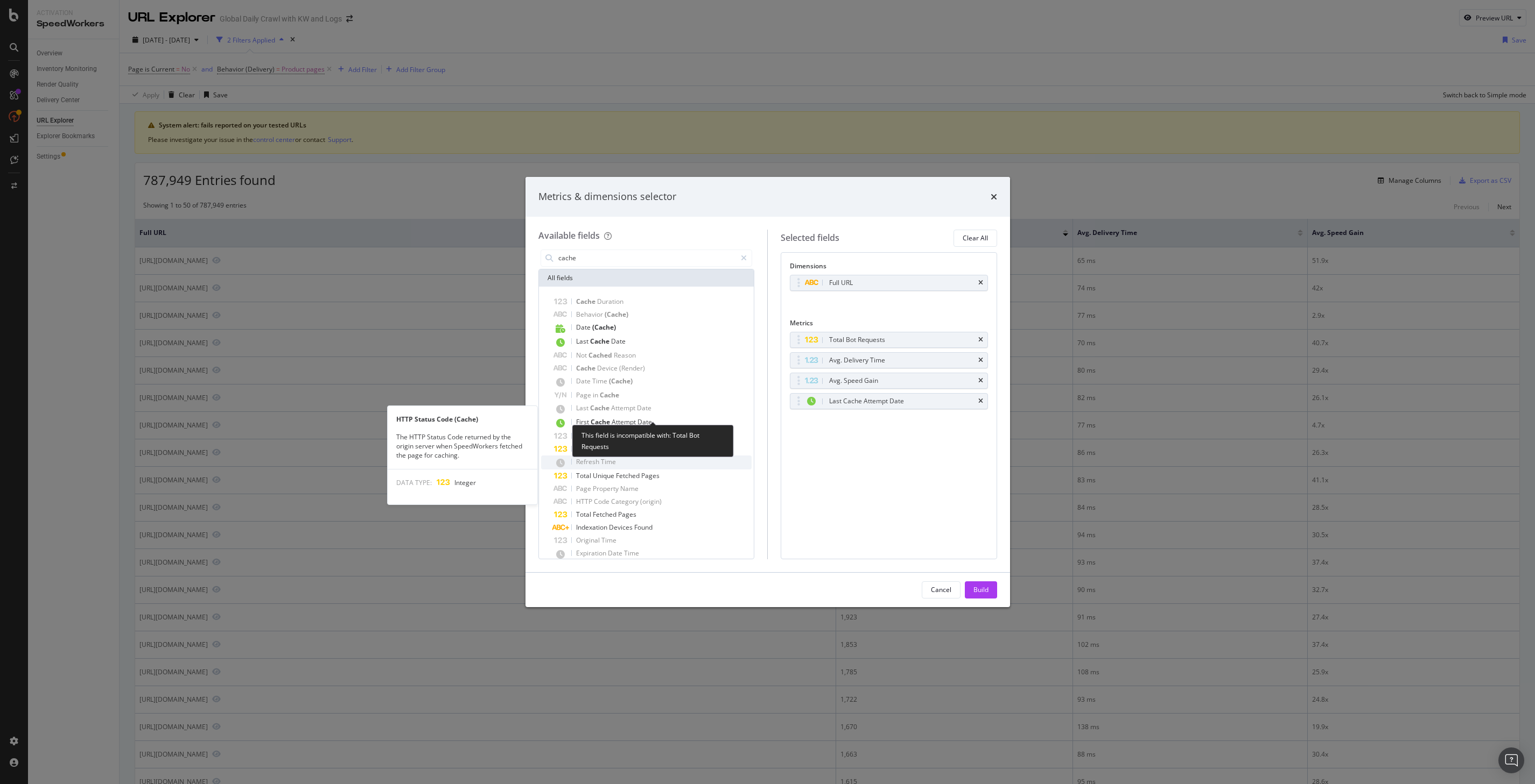
scroll to position [24, 0]
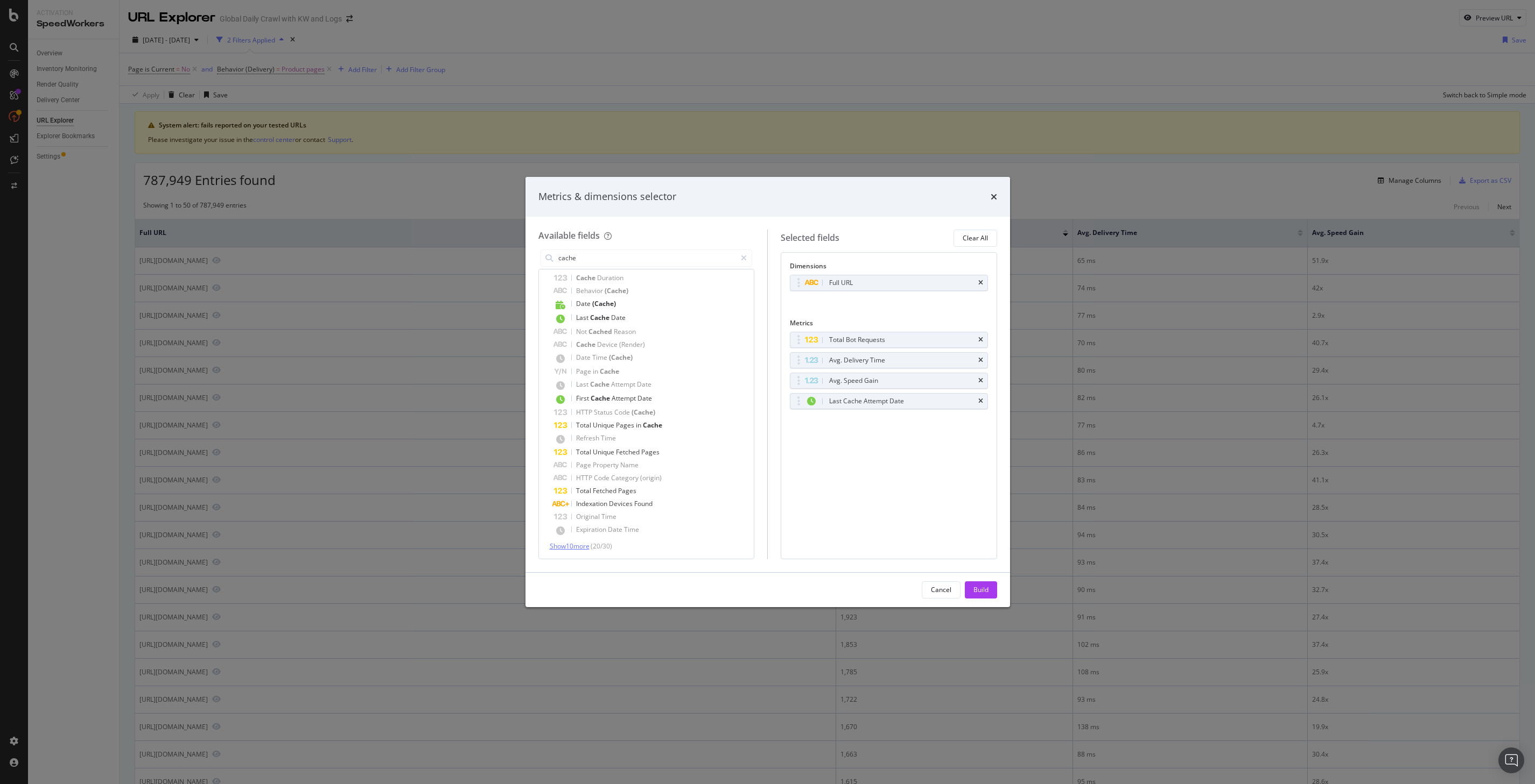
click at [579, 542] on span "Show 10 more" at bounding box center [570, 546] width 40 height 9
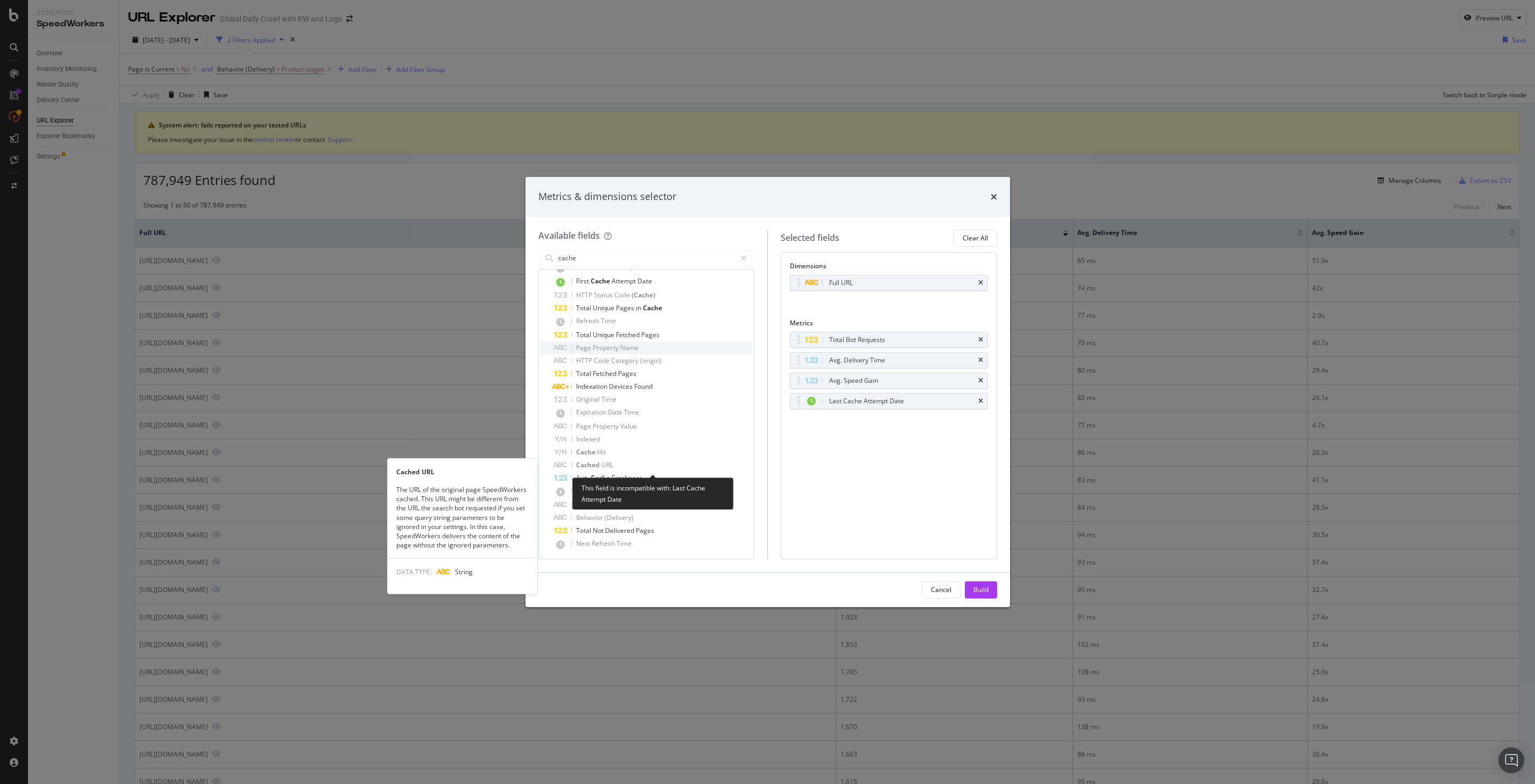
scroll to position [142, 0]
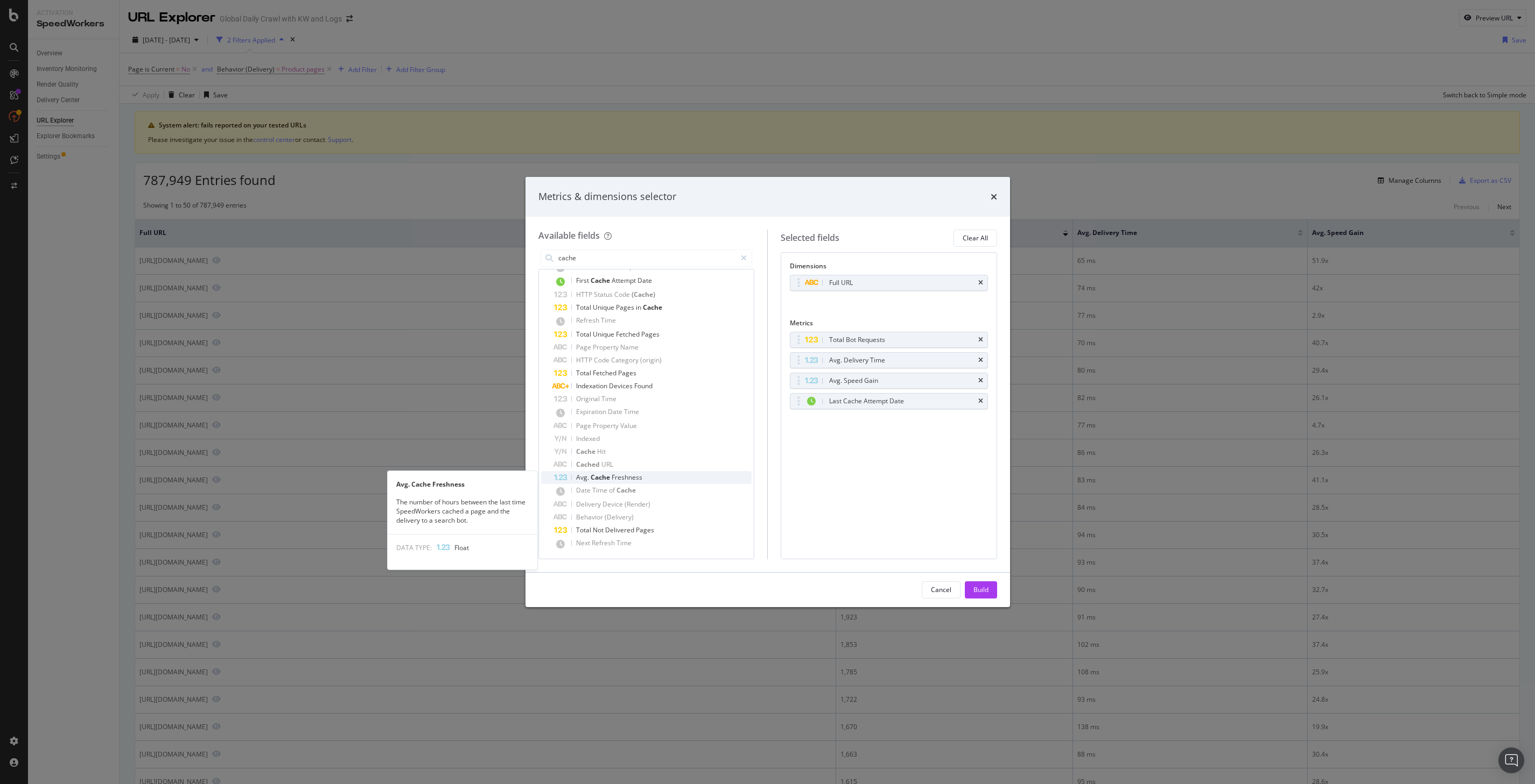
click at [655, 480] on div "Avg. Cache Freshness" at bounding box center [653, 478] width 199 height 13
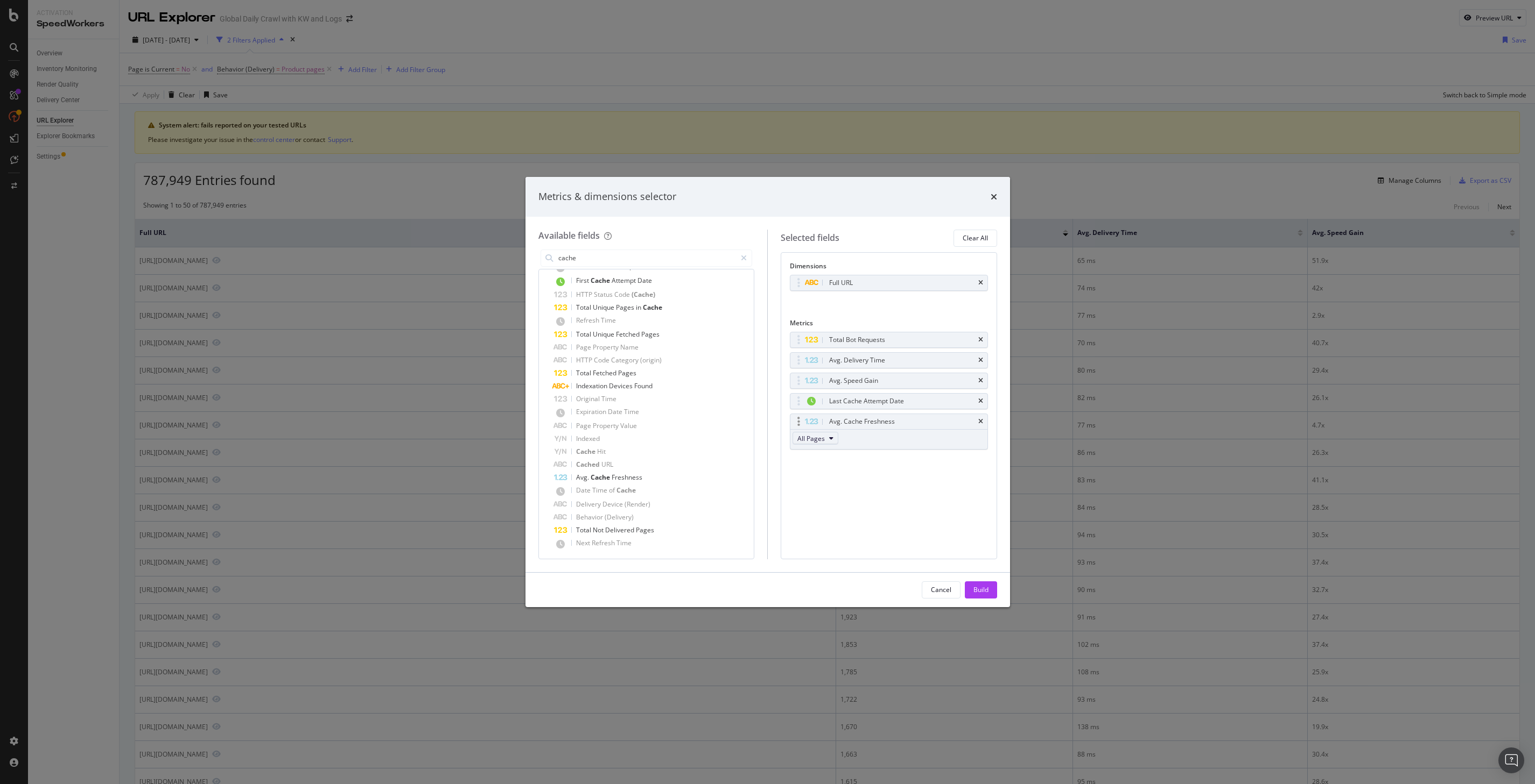
click at [829, 440] on icon "modal" at bounding box center [831, 438] width 4 height 6
click at [892, 466] on div "Total Bot Requests Avg. Delivery Time Avg. Speed Gain Last Cache Attempt Date A…" at bounding box center [888, 402] width 199 height 141
click at [979, 419] on icon "times" at bounding box center [980, 422] width 5 height 6
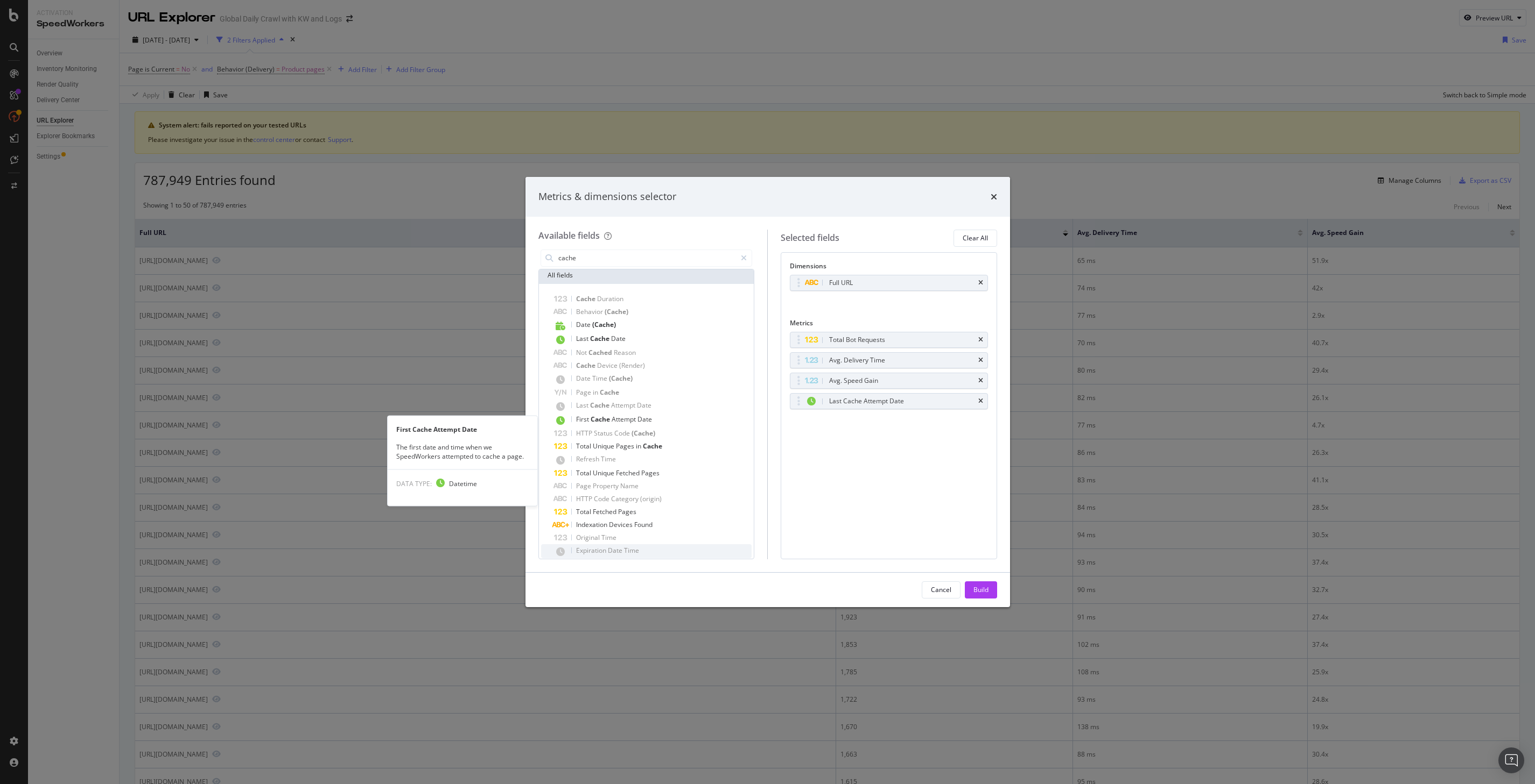
scroll to position [0, 0]
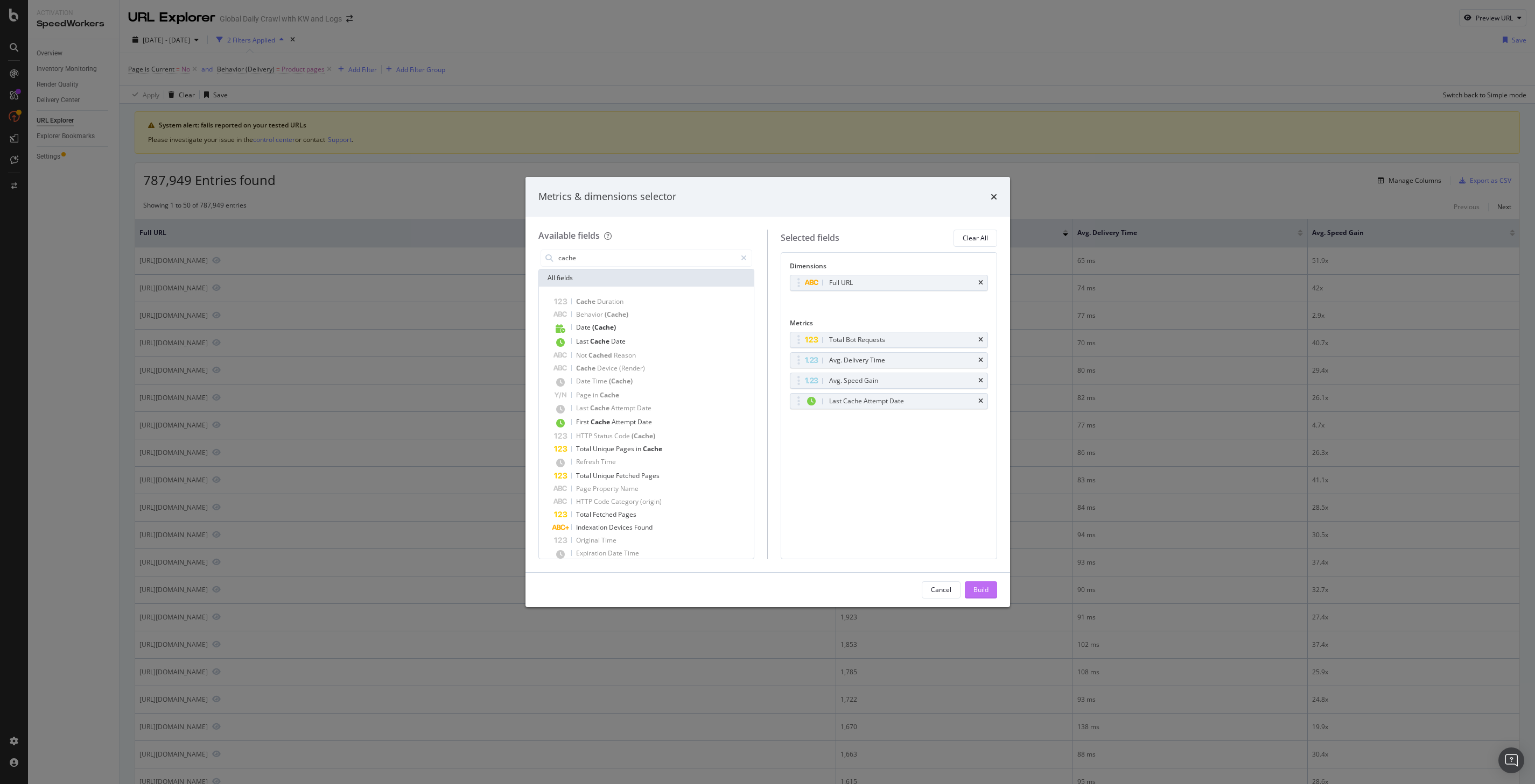
click at [978, 586] on div "Build" at bounding box center [980, 589] width 15 height 9
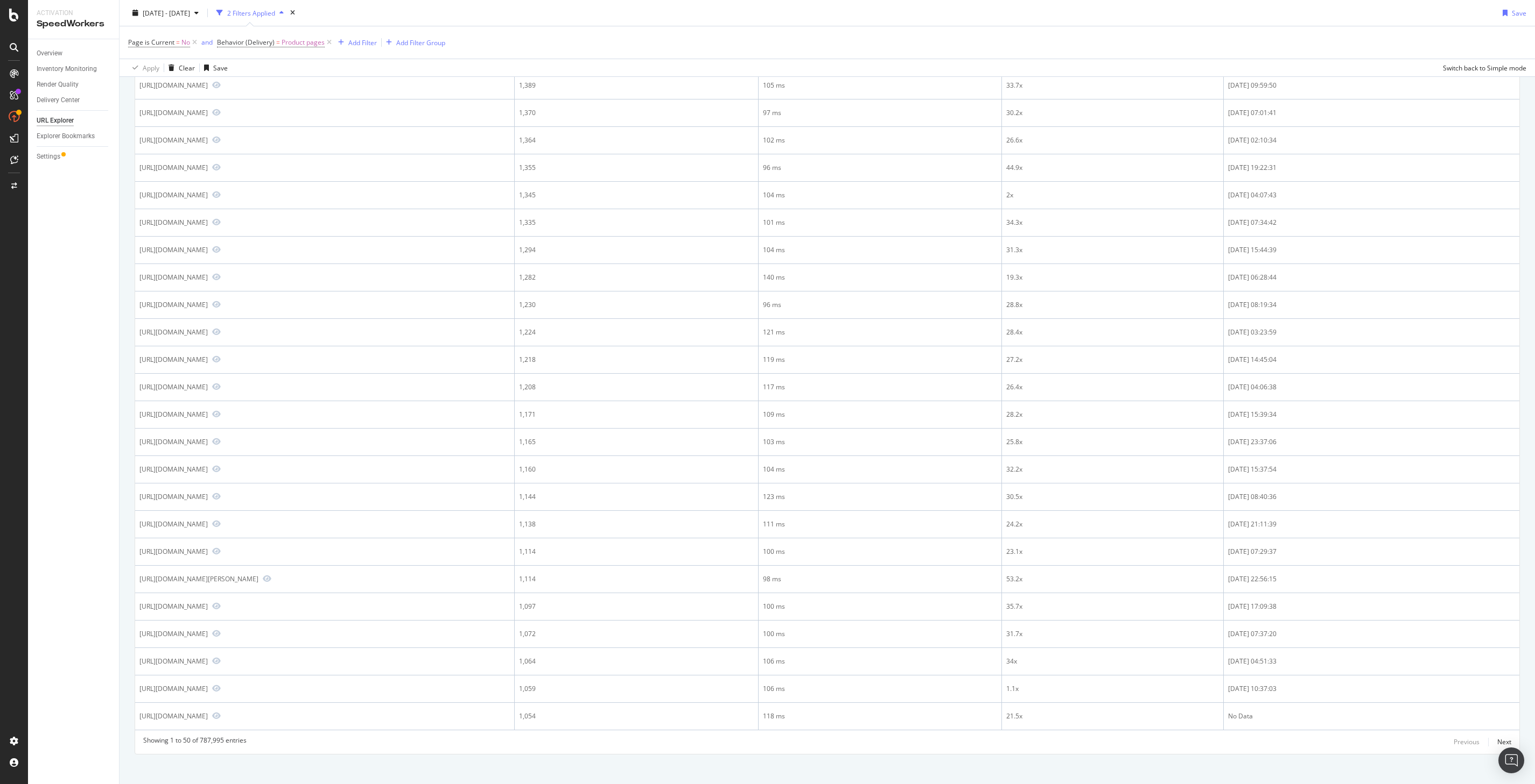
scroll to position [897, 0]
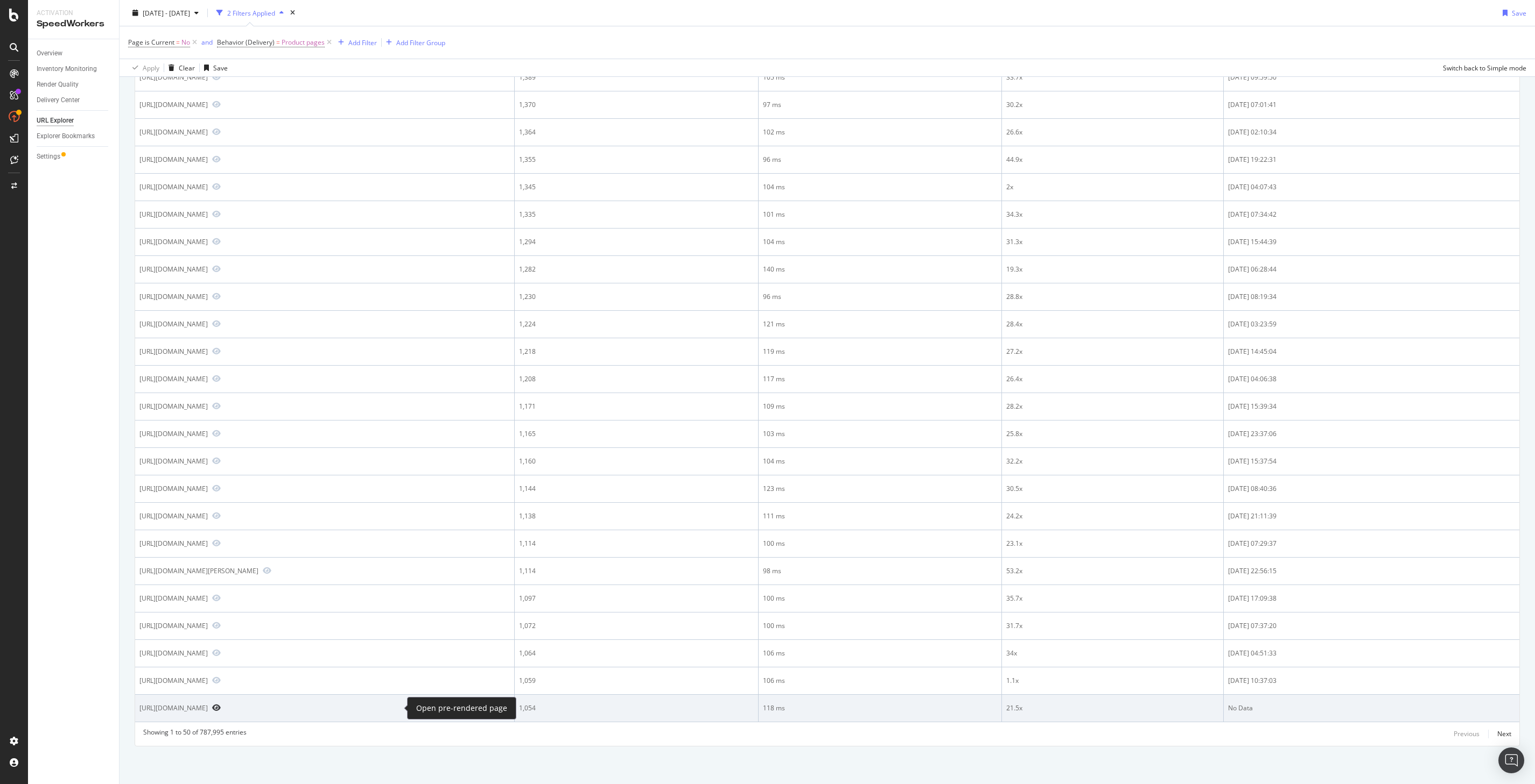
click at [221, 709] on icon "Preview https://www.nike.com/pl/t/buty-gamma-force-kU2iToom/DX9176-100?nikegos=…" at bounding box center [217, 708] width 9 height 8
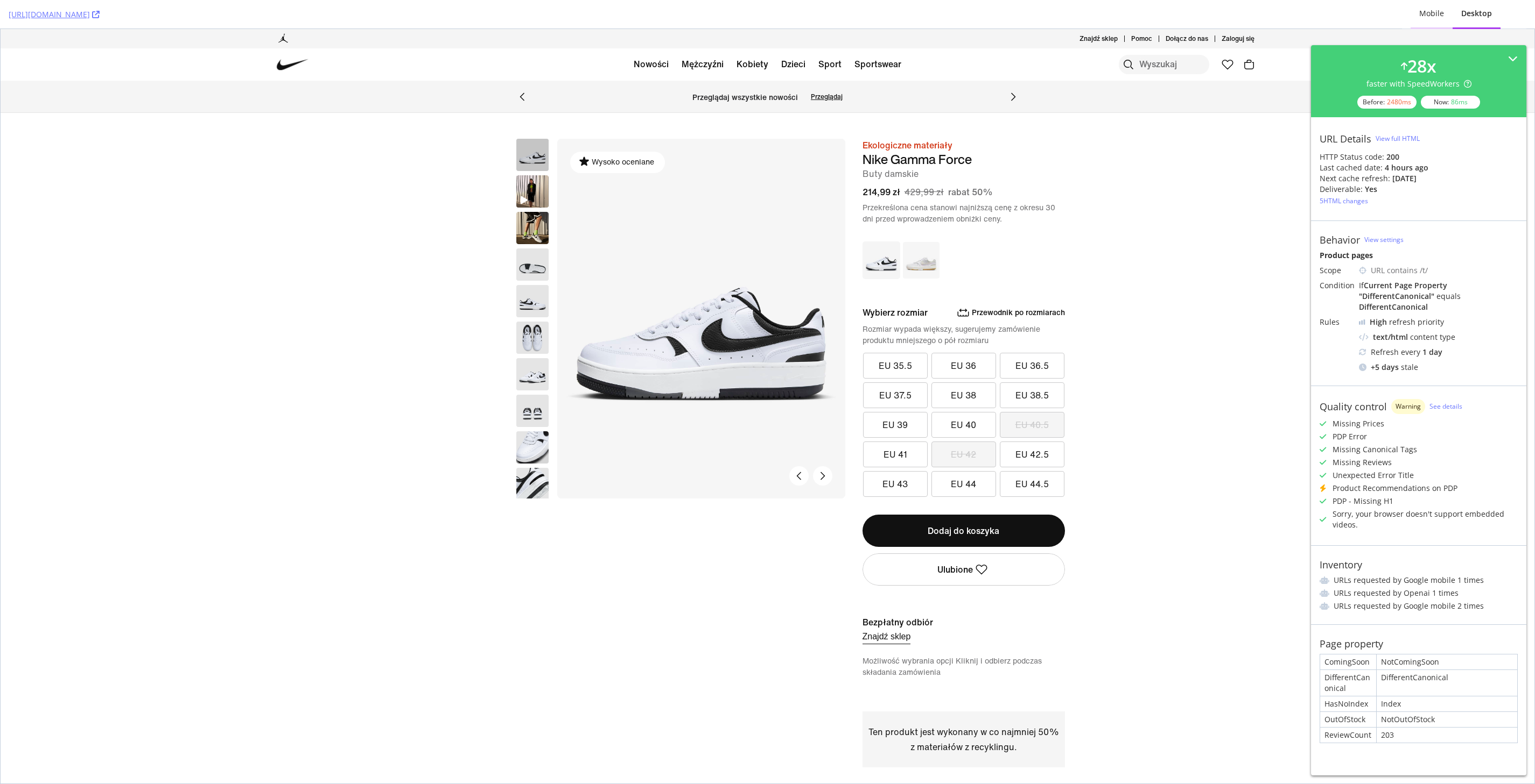
click at [1431, 15] on div "Mobile" at bounding box center [1431, 13] width 25 height 11
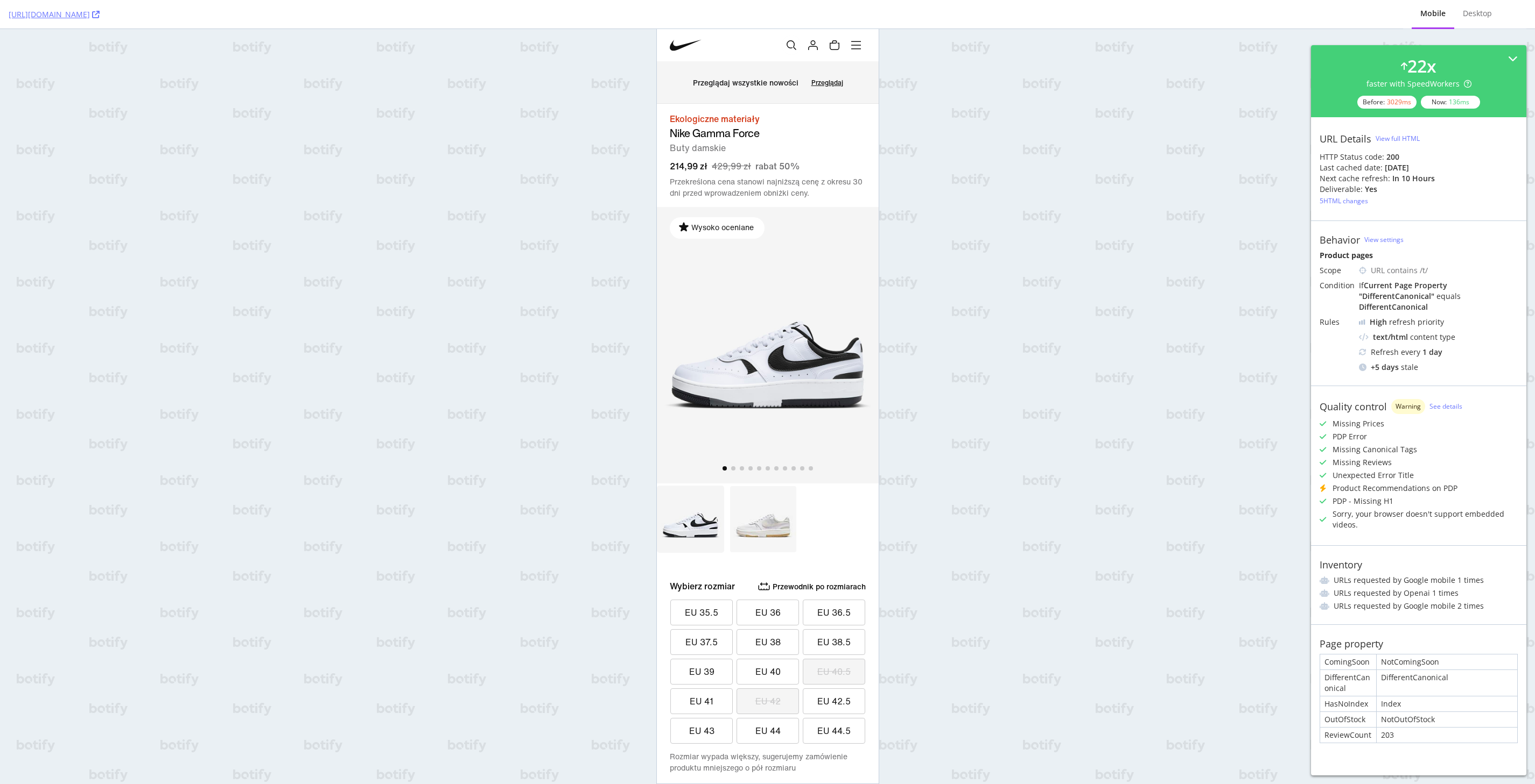
click at [1261, 58] on div "https://www.nike.com/pl/t/buty-gamma-force-kU2iToom/DX9176-100?nikegos=true Mob…" at bounding box center [768, 392] width 1535 height 784
